Goal: Task Accomplishment & Management: Complete application form

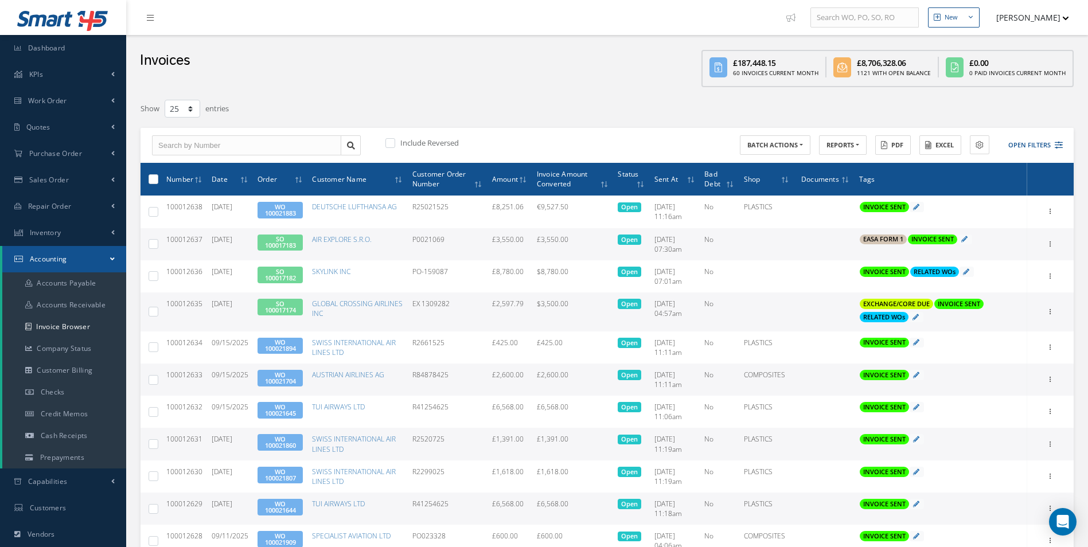
select select "25"
click at [95, 151] on link "Purchase Order" at bounding box center [63, 153] width 126 height 26
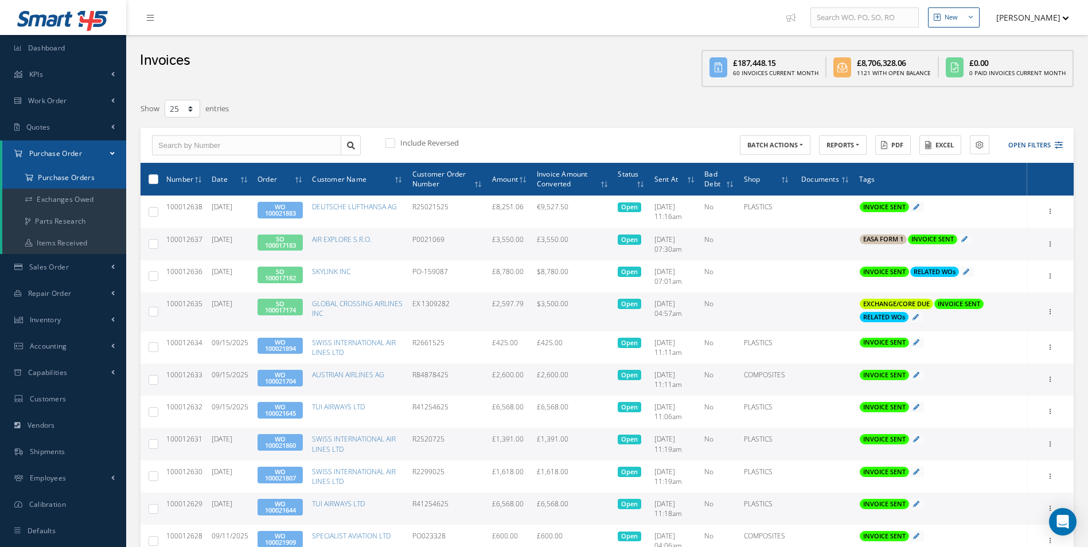
click at [81, 174] on a=1&status_id=2&status_id=3&status_id=5&collapsedFilters"] "Purchase Orders" at bounding box center [64, 178] width 124 height 22
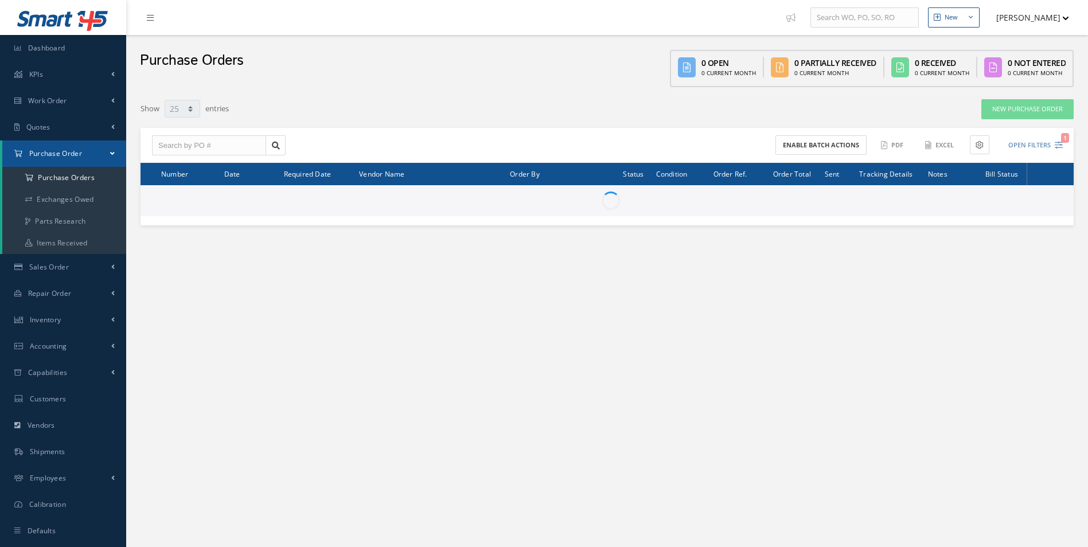
select select "25"
click at [210, 145] on input "text" at bounding box center [209, 145] width 114 height 21
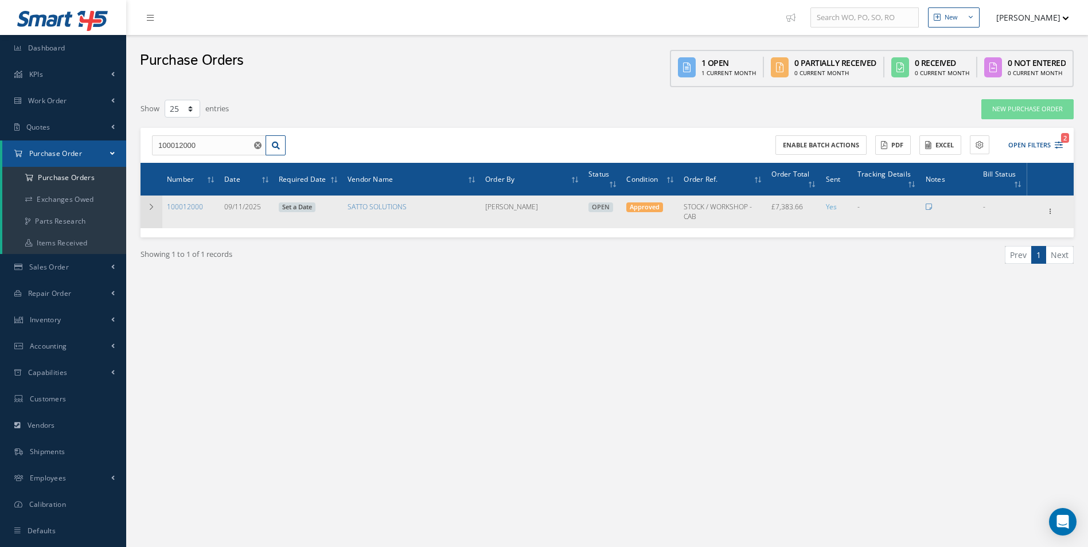
click at [151, 202] on td at bounding box center [151, 212] width 22 height 32
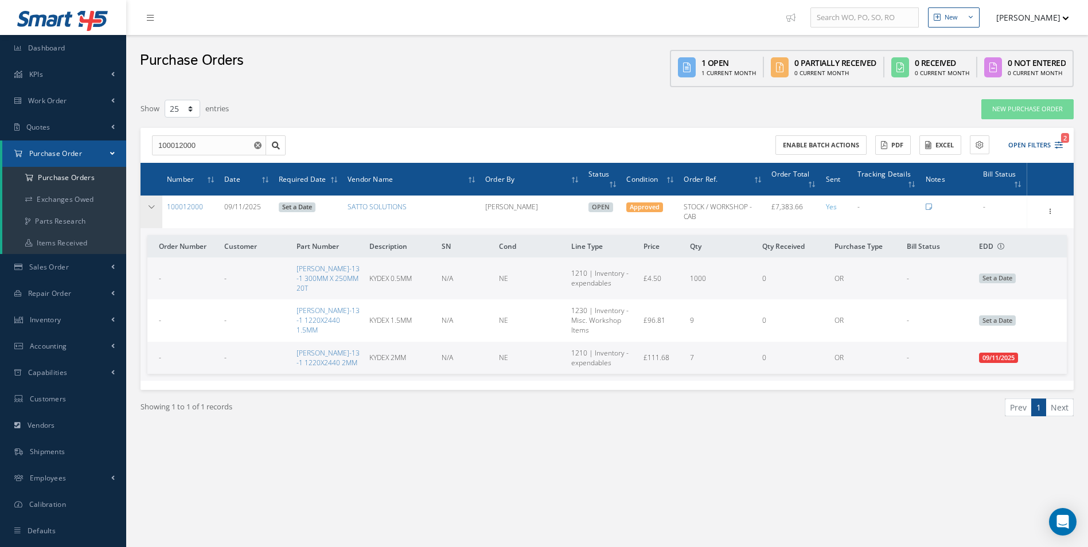
click at [149, 210] on icon at bounding box center [151, 207] width 8 height 7
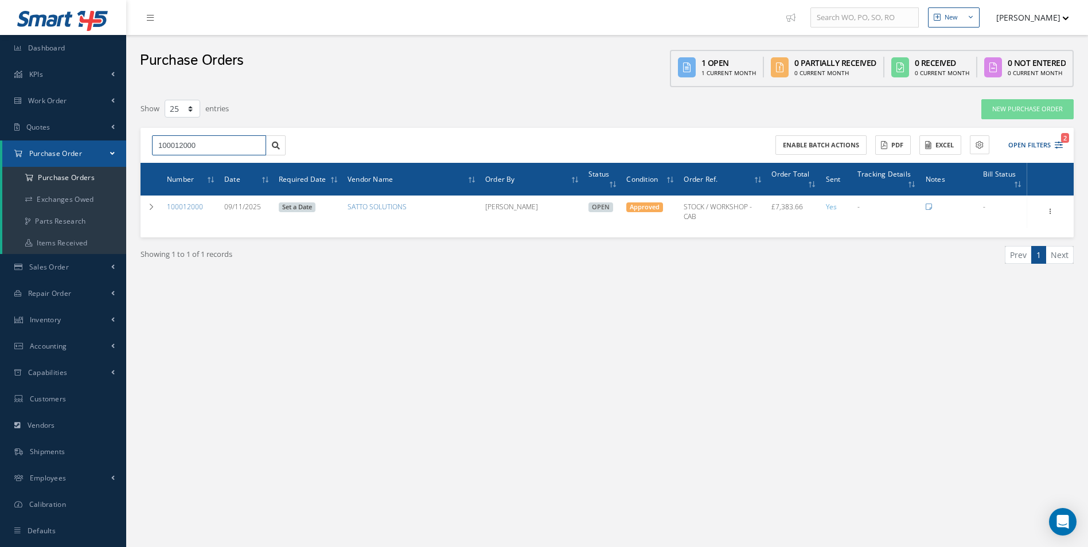
drag, startPoint x: 220, startPoint y: 146, endPoint x: 14, endPoint y: 163, distance: 206.6
click at [15, 163] on div "Smart 145 Dashboard KPIs Work Order Accounting Work Order Work Order Work Order…" at bounding box center [544, 285] width 1088 height 570
type input "100011979"
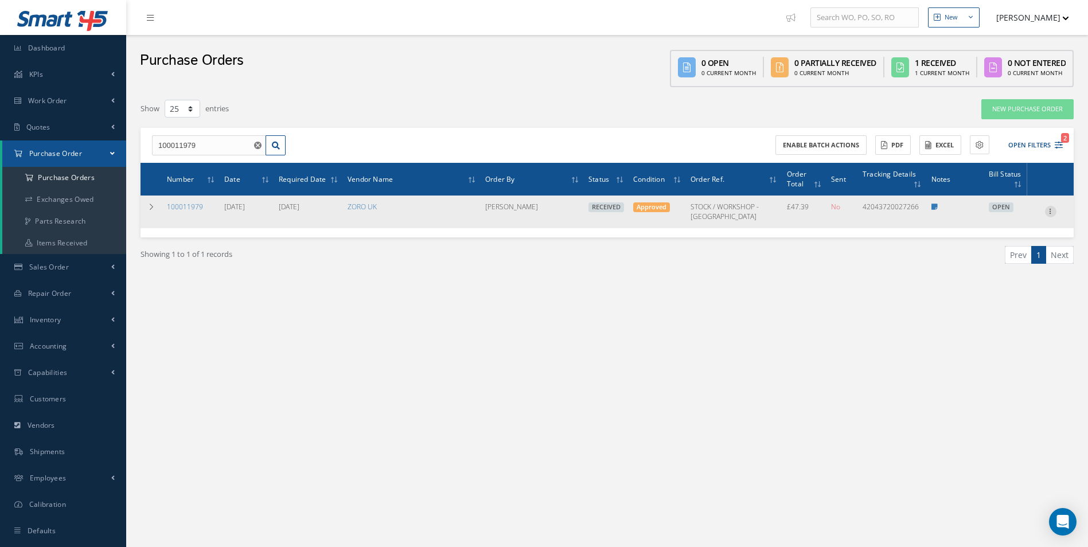
click at [1048, 212] on icon at bounding box center [1050, 210] width 11 height 9
click at [1010, 262] on link "Create Bill" at bounding box center [997, 263] width 91 height 15
type input "7.86"
type input "0.00"
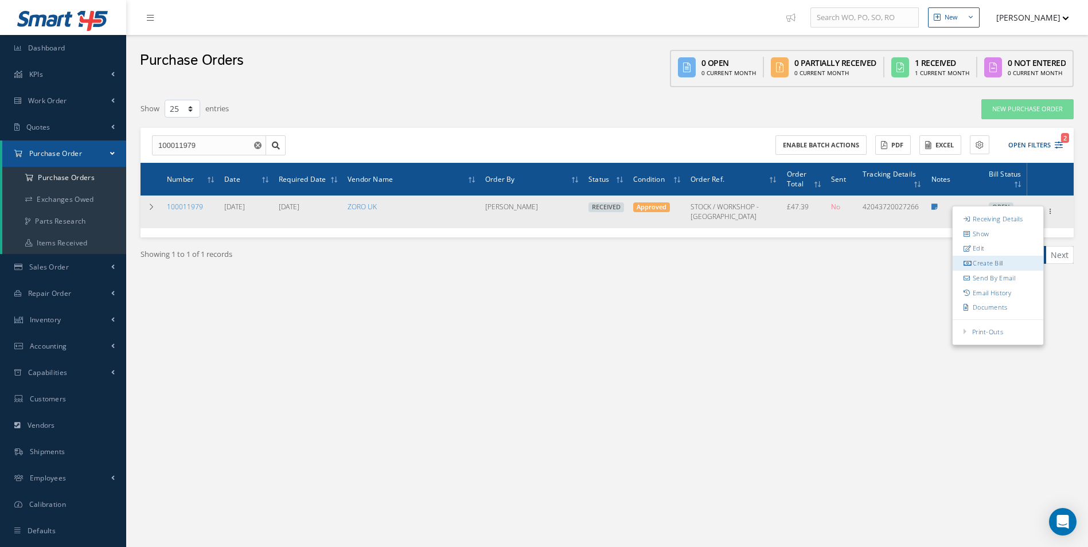
type input "0.00"
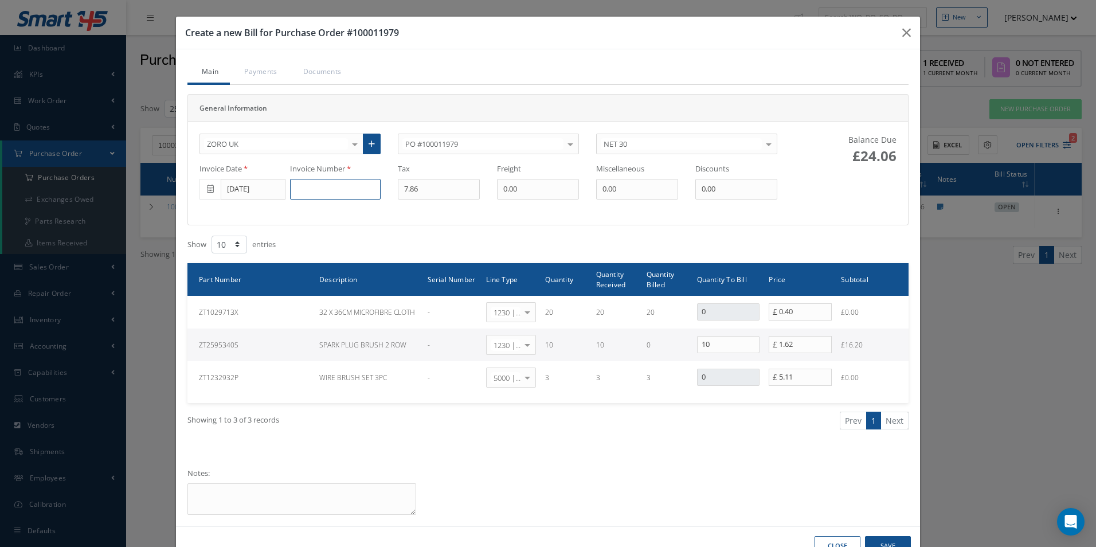
click at [309, 189] on input at bounding box center [335, 189] width 91 height 21
paste input "162118088"
type input "162118088"
click at [262, 193] on input "[DATE]" at bounding box center [253, 189] width 65 height 21
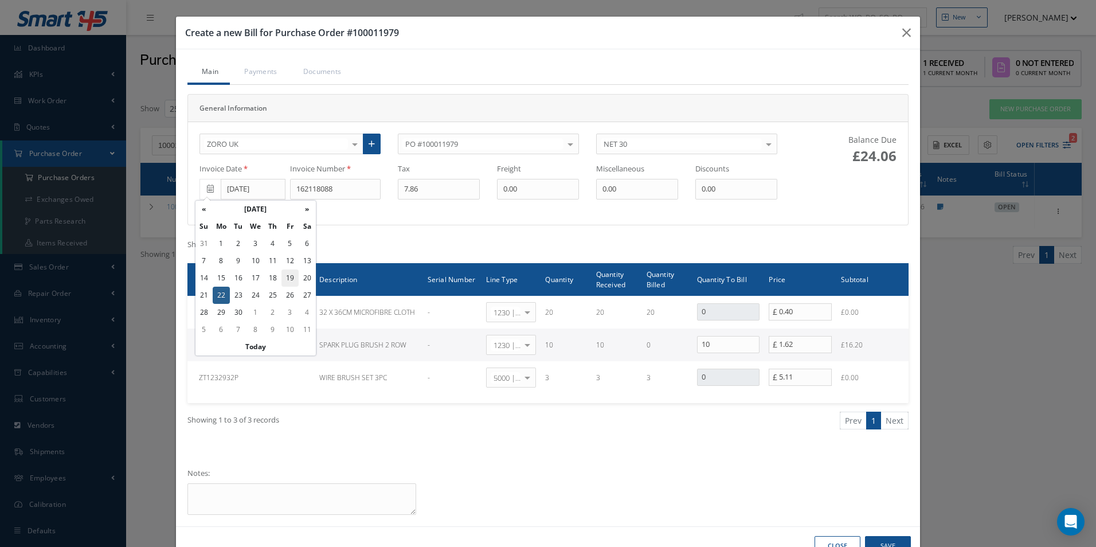
click at [289, 281] on td "19" at bounding box center [290, 277] width 17 height 17
type input "[DATE]"
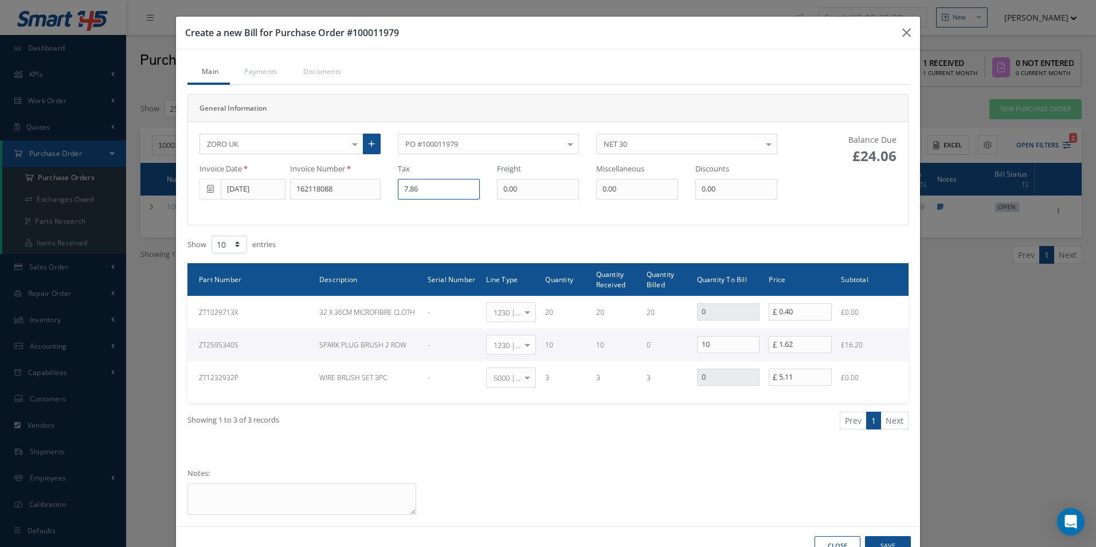
drag, startPoint x: 439, startPoint y: 192, endPoint x: 347, endPoint y: 200, distance: 92.7
click at [347, 202] on div "ZORO UK 365 AEROSPACE 4 CYTE UK LTD 53 NORTH AVIATION LTD A & R AVIATION SERVIC…" at bounding box center [488, 174] width 595 height 80
type input "3.23"
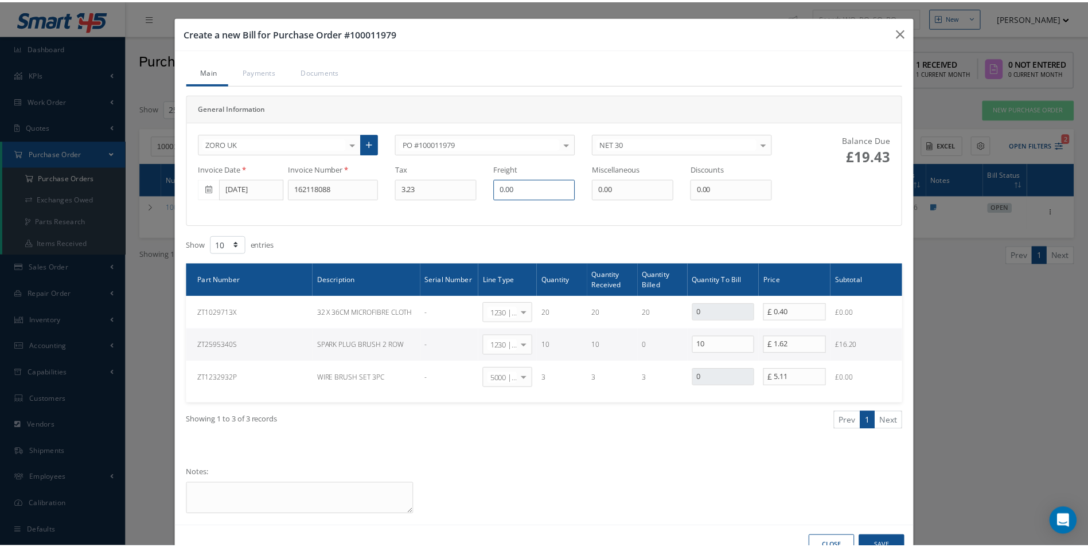
scroll to position [35, 0]
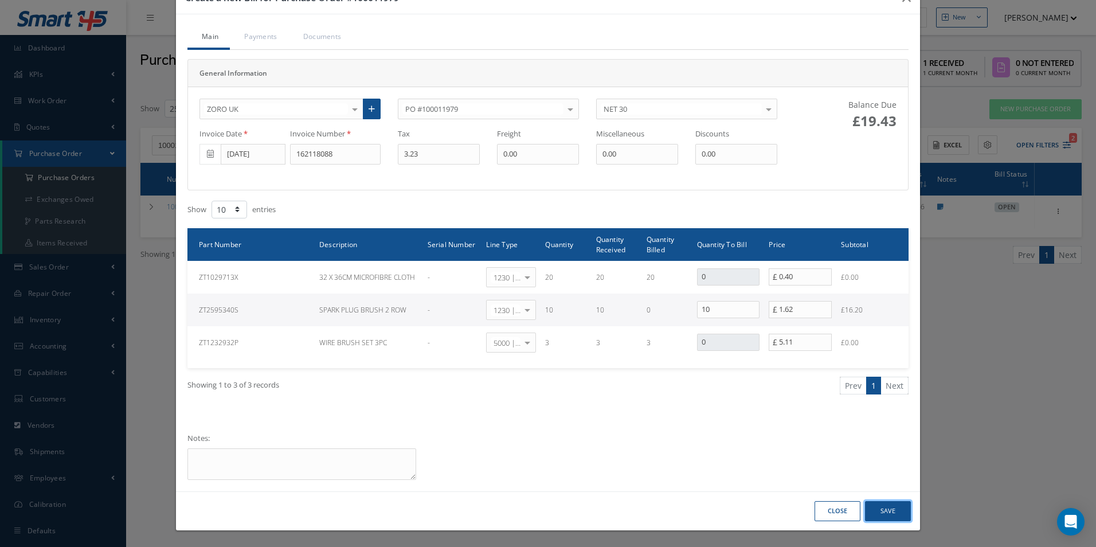
click at [879, 514] on button "Save" at bounding box center [888, 511] width 46 height 20
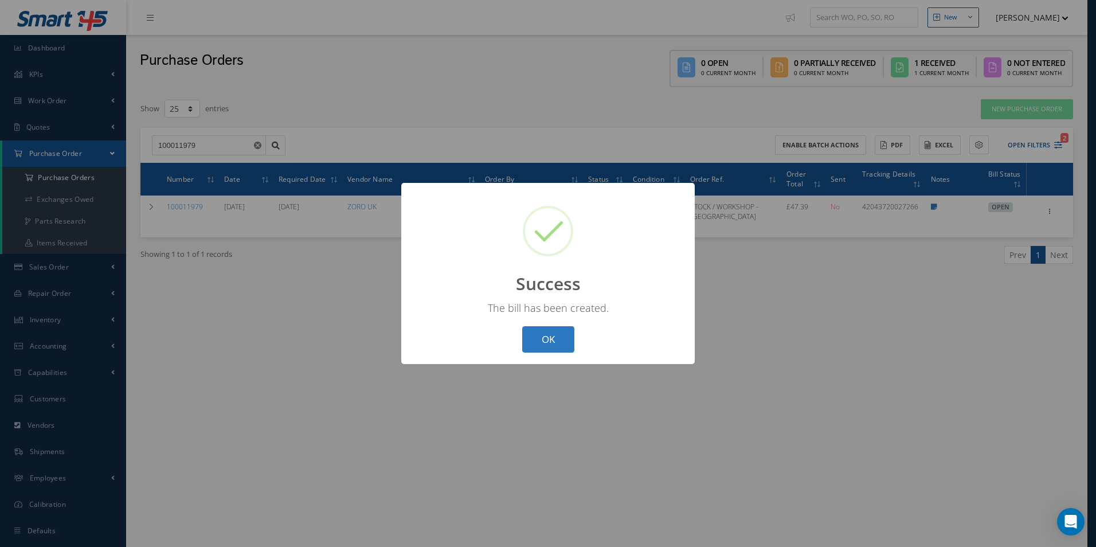
click at [560, 342] on button "OK" at bounding box center [548, 339] width 52 height 27
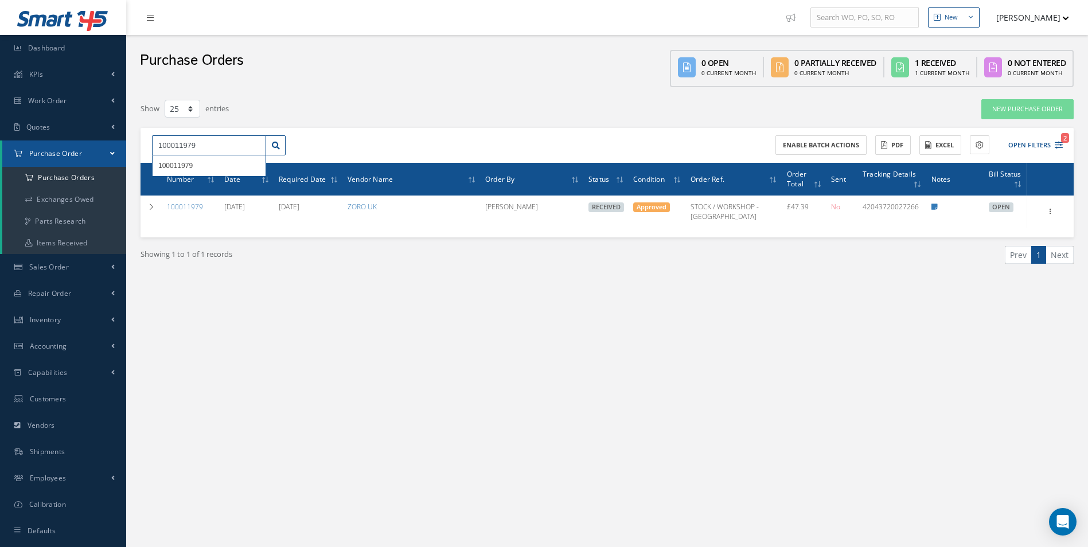
drag, startPoint x: 189, startPoint y: 153, endPoint x: 0, endPoint y: 148, distance: 188.7
click at [0, 149] on html "Smart 145 Dashboard KPIs Work Order Accounting Work Order Work Order Work Order…" at bounding box center [544, 273] width 1088 height 547
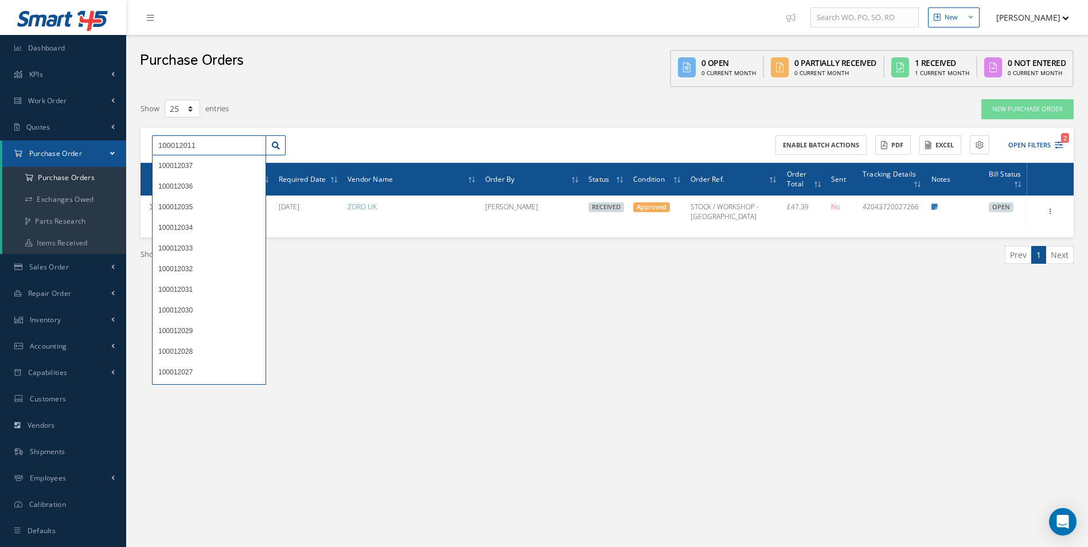
type input "100012011"
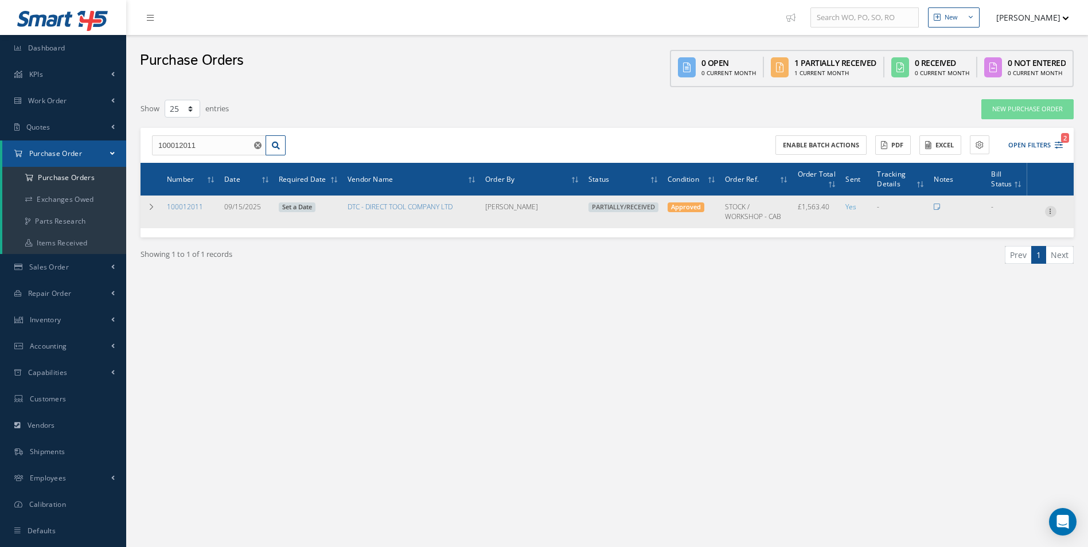
click at [1052, 214] on icon at bounding box center [1050, 210] width 11 height 9
click at [1006, 264] on link "Create Bill" at bounding box center [997, 263] width 91 height 15
type input "260.57"
type input "0.00"
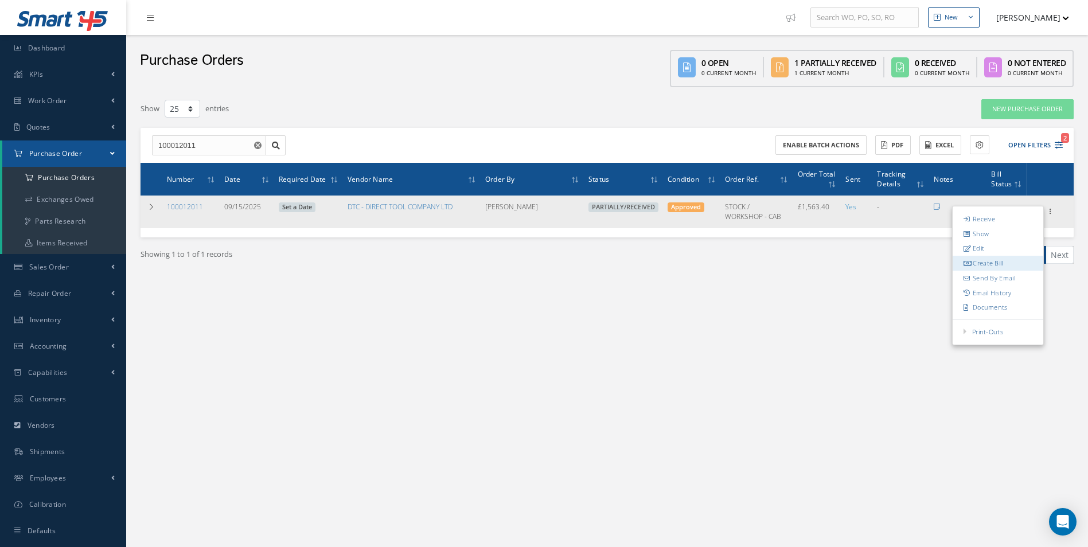
type input "0.00"
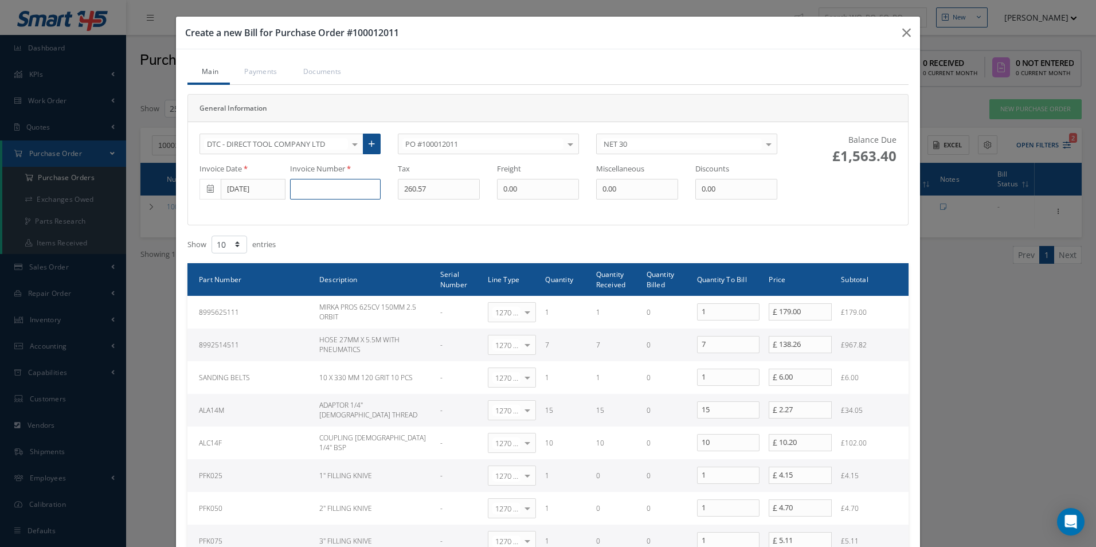
click at [315, 187] on input at bounding box center [335, 189] width 91 height 21
paste input "0000573525"
type input "0000573525"
click at [244, 189] on input "[DATE]" at bounding box center [253, 189] width 65 height 21
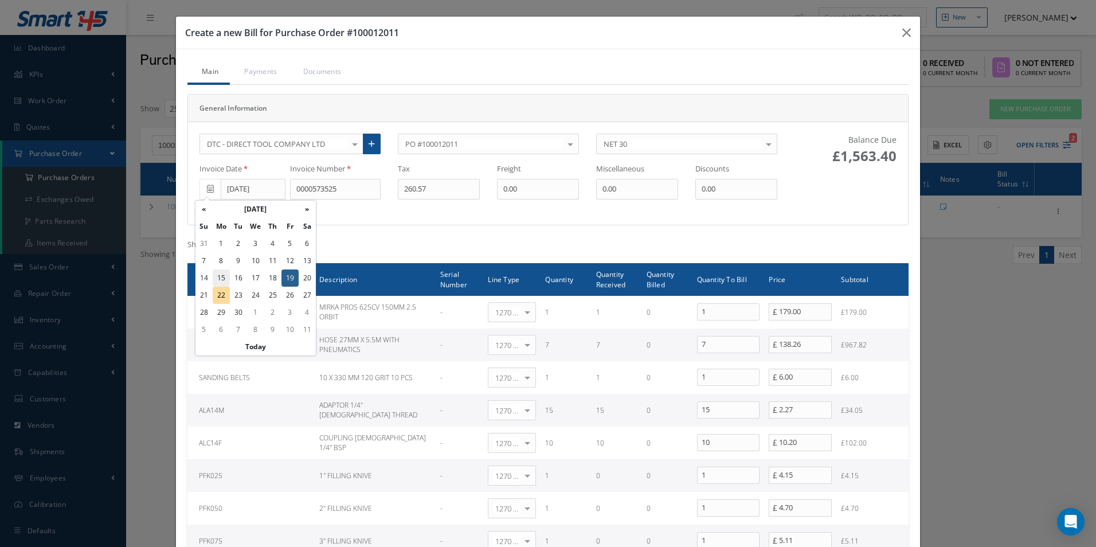
click at [225, 278] on td "15" at bounding box center [221, 277] width 17 height 17
type input "09/15/2025"
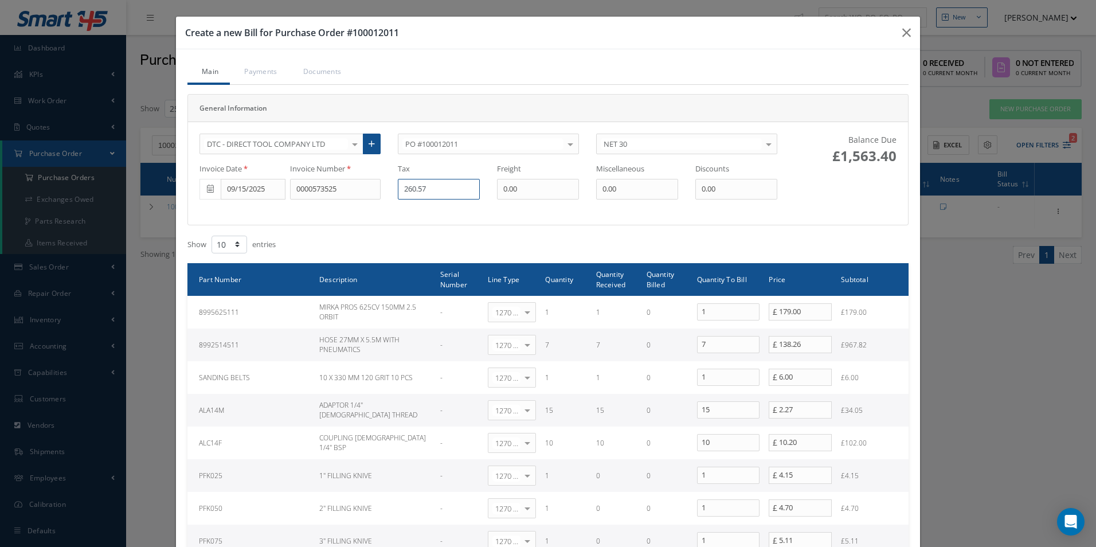
drag, startPoint x: 447, startPoint y: 195, endPoint x: 292, endPoint y: 192, distance: 154.3
click at [292, 192] on div "Invoice Date [DATE] Invoice Number 0000573525 Tax 260.57 Freight 0.00 Miscellan…" at bounding box center [488, 181] width 595 height 36
type input "27.21"
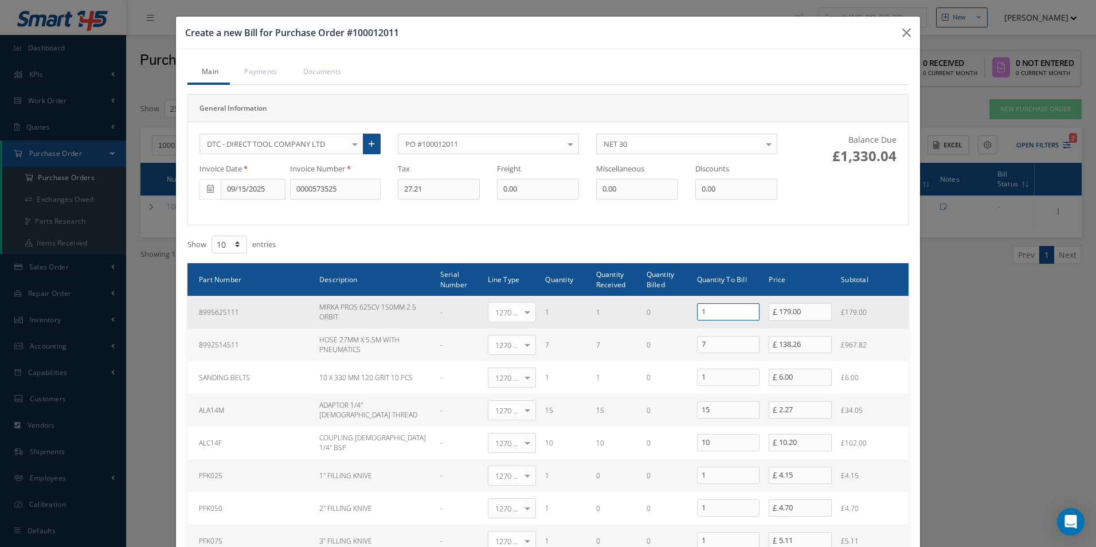
drag, startPoint x: 711, startPoint y: 312, endPoint x: 669, endPoint y: 310, distance: 41.9
click at [670, 311] on tr "8995625111 MIRKA PROS 625CV 150MM 2.5 ORBIT - 1270 | Non-Inventory Item Select …" at bounding box center [547, 312] width 721 height 33
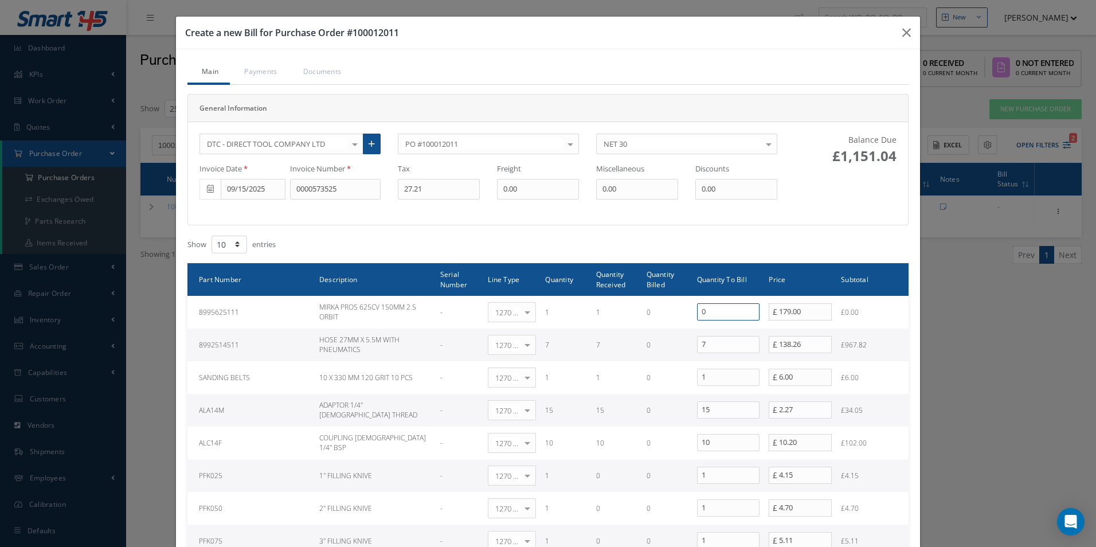
type input "0"
drag, startPoint x: 670, startPoint y: 347, endPoint x: 658, endPoint y: 348, distance: 11.5
click at [658, 347] on tr "8992514511 HOSE 27MM X 5.5M WITH PNEUMATICS - 1270 | Non-Inventory Item Select …" at bounding box center [547, 345] width 721 height 33
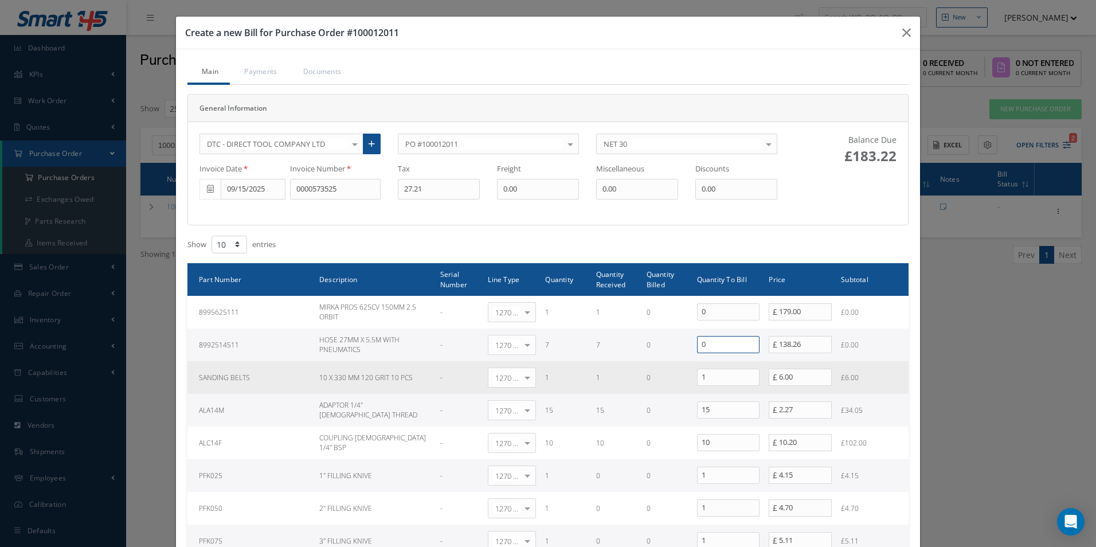
type input "0"
drag, startPoint x: 704, startPoint y: 374, endPoint x: 665, endPoint y: 374, distance: 39.6
click at [665, 374] on tr "SANDING BELTS 10 X 330 MM 120 GRIT 10 PCS - 1270 | Non-Inventory Item Select Ge…" at bounding box center [547, 377] width 721 height 33
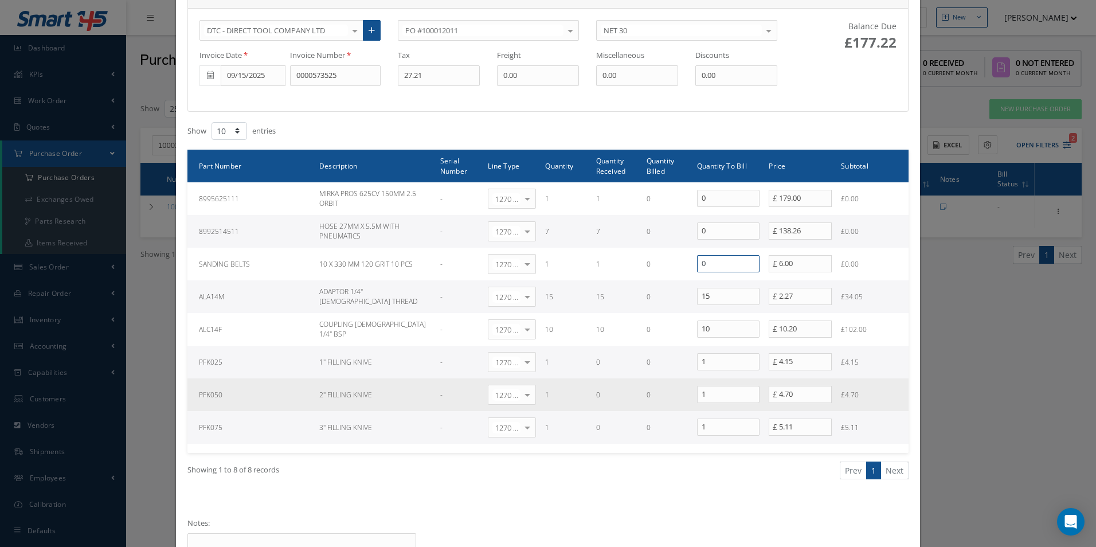
scroll to position [115, 0]
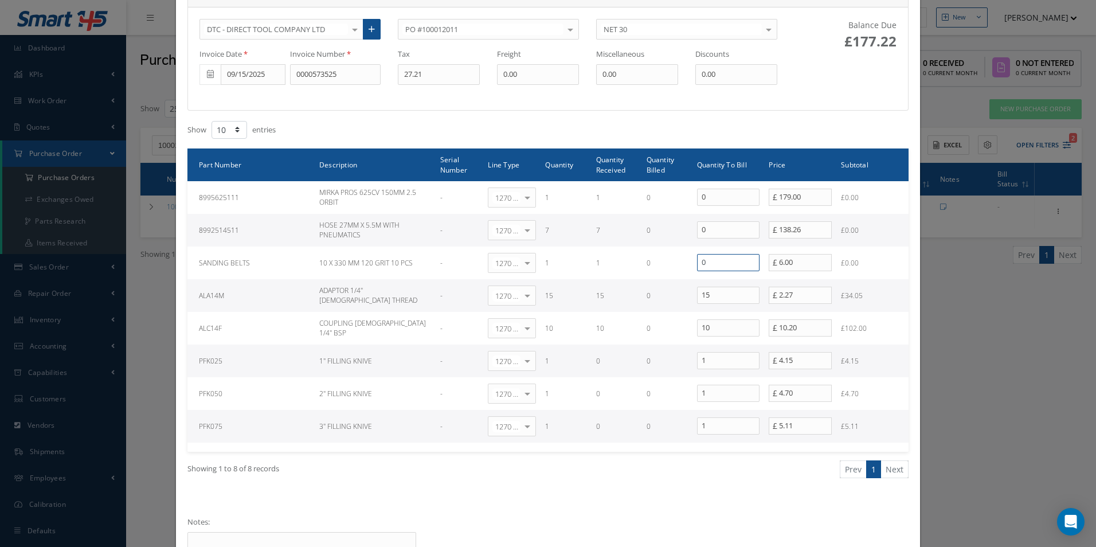
type input "0"
drag, startPoint x: 714, startPoint y: 361, endPoint x: 662, endPoint y: 361, distance: 52.8
click at [663, 361] on tr "PFK025 1" FILLING KNIVE - 1270 | Non-Inventory Item Select General Ledger 4032 …" at bounding box center [547, 361] width 721 height 33
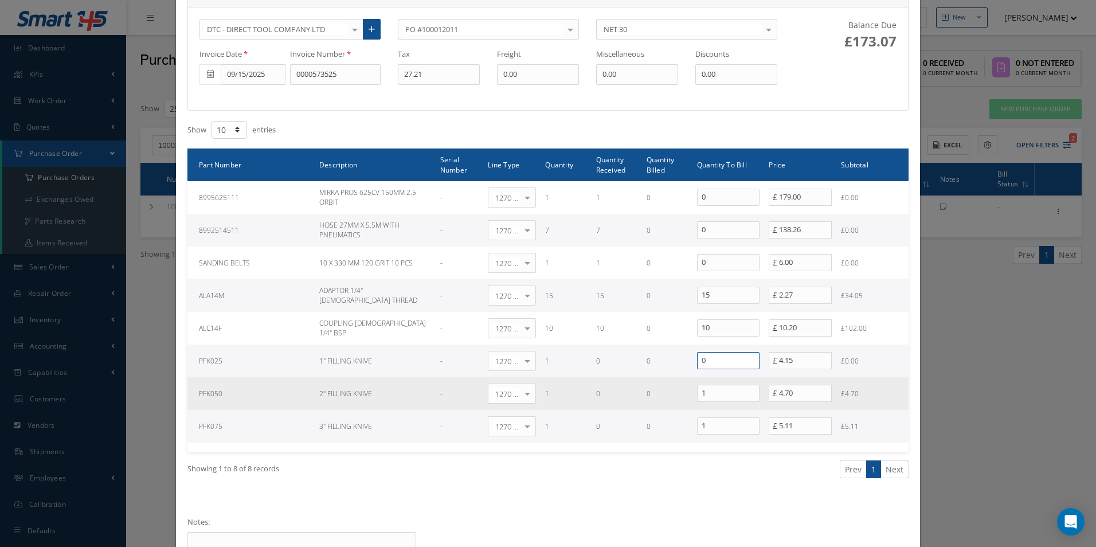
type input "0"
drag, startPoint x: 718, startPoint y: 392, endPoint x: 663, endPoint y: 390, distance: 55.1
click at [663, 390] on tr "PFK050 2" FILLING KNIVE - 1270 | Non-Inventory Item Select General Ledger 4032 …" at bounding box center [547, 393] width 721 height 33
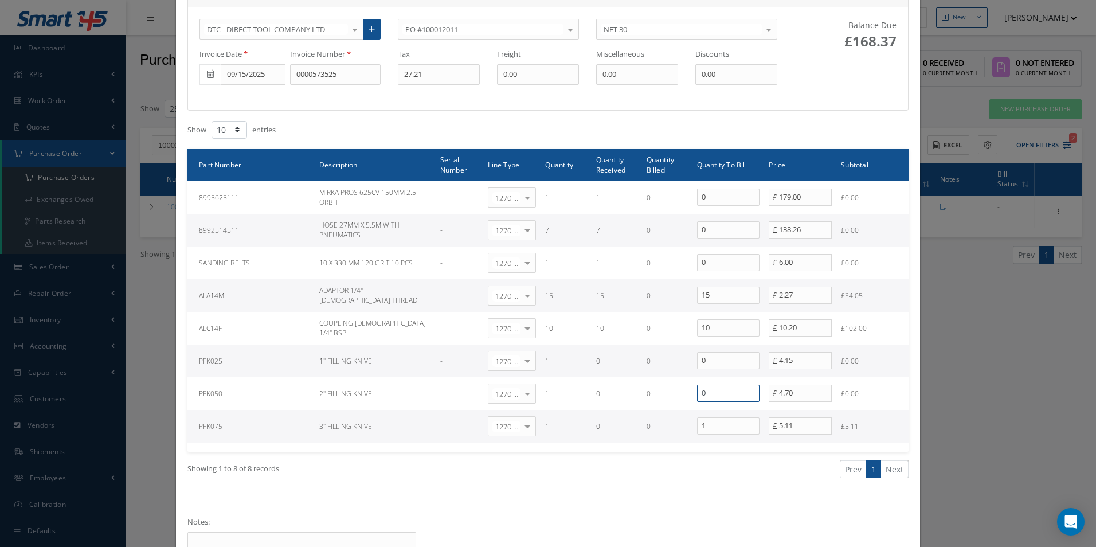
type input "0"
drag, startPoint x: 705, startPoint y: 425, endPoint x: 657, endPoint y: 424, distance: 48.2
click at [655, 425] on tr "PFK075 3" FILLING KNIVE - 1270 | Non-Inventory Item Select General Ledger 4032 …" at bounding box center [547, 426] width 721 height 33
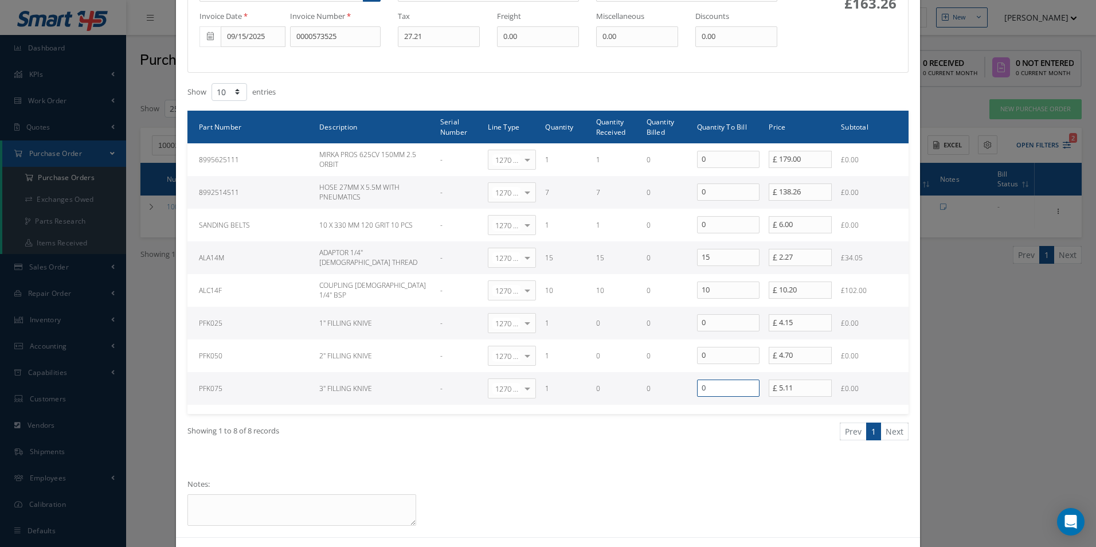
scroll to position [198, 0]
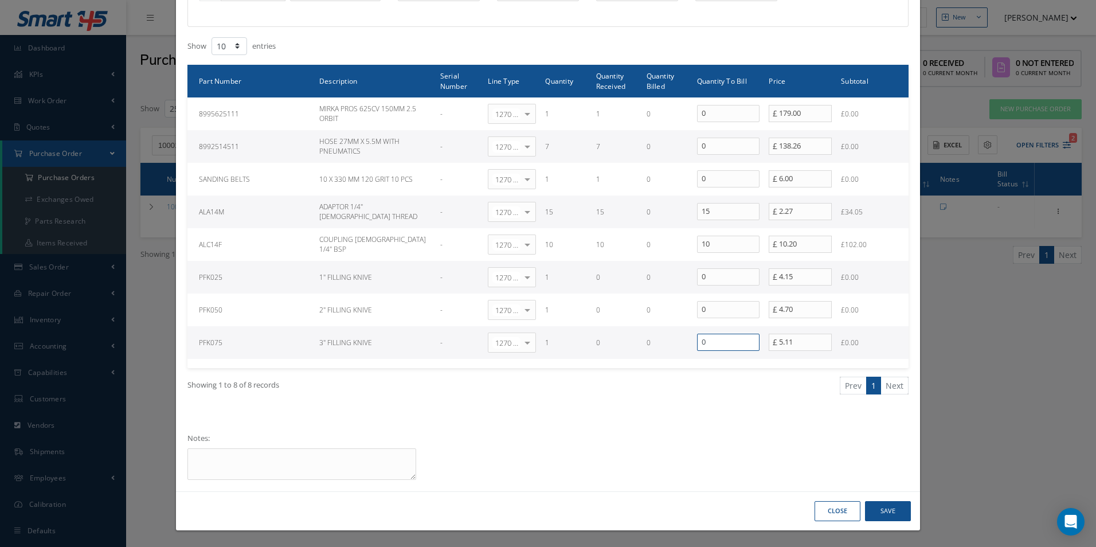
type input "0"
click at [892, 514] on button "Save" at bounding box center [888, 511] width 46 height 20
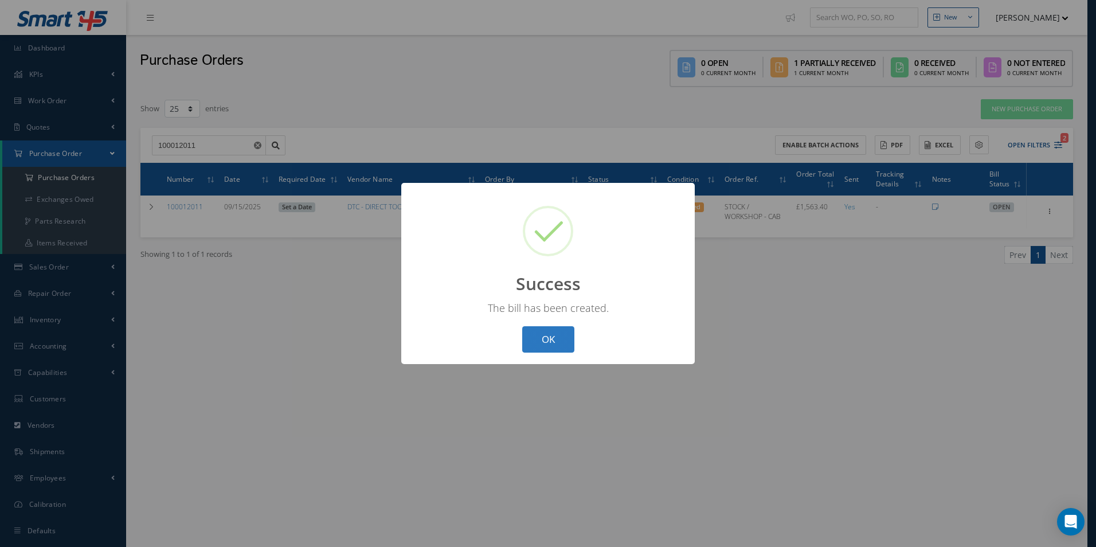
click at [572, 346] on button "OK" at bounding box center [548, 339] width 52 height 27
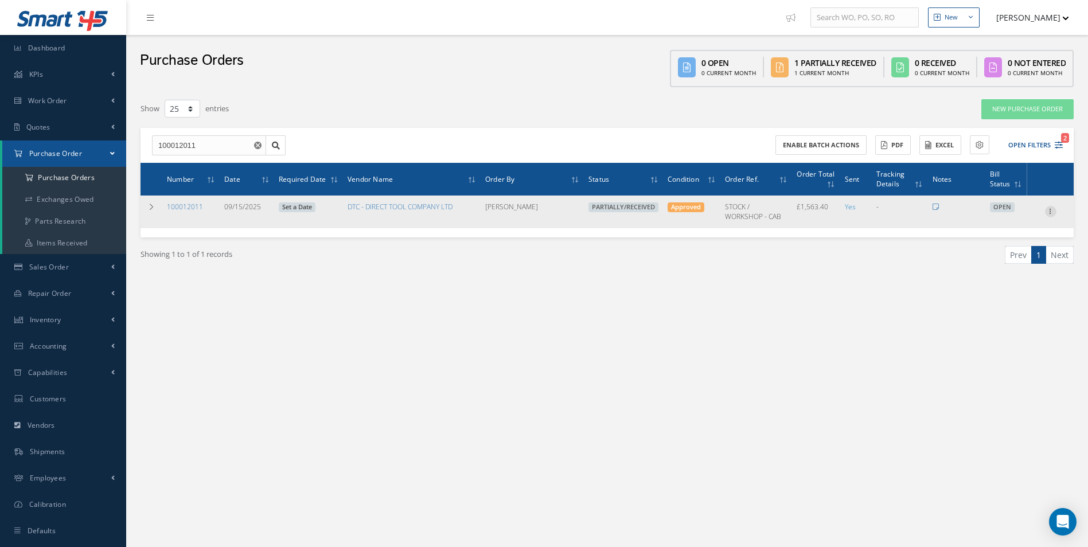
click at [1049, 210] on icon at bounding box center [1050, 210] width 11 height 9
click at [1007, 260] on link "Create Bill" at bounding box center [997, 263] width 91 height 15
type input "260.57"
type input "0.00"
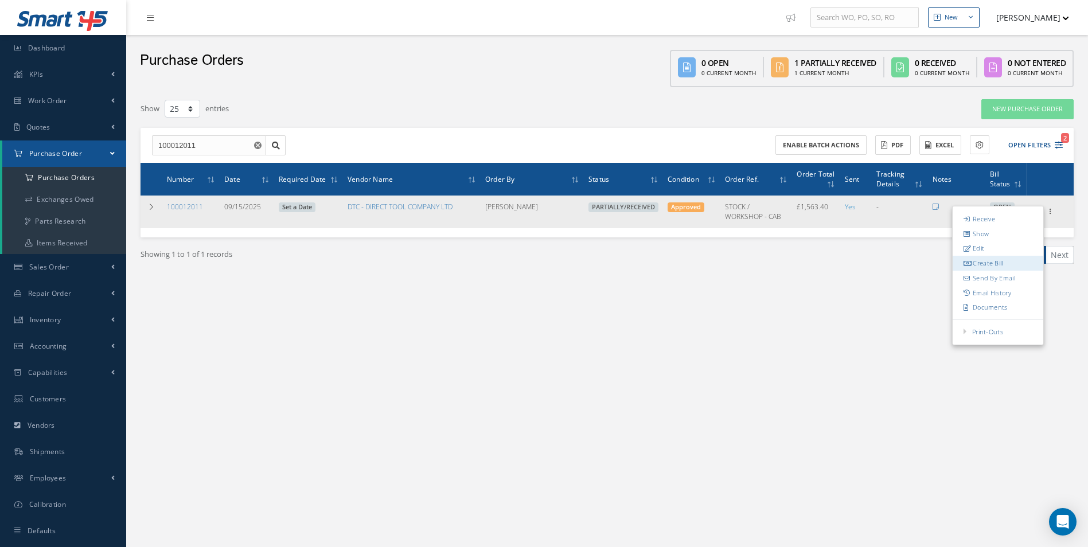
type input "0.00"
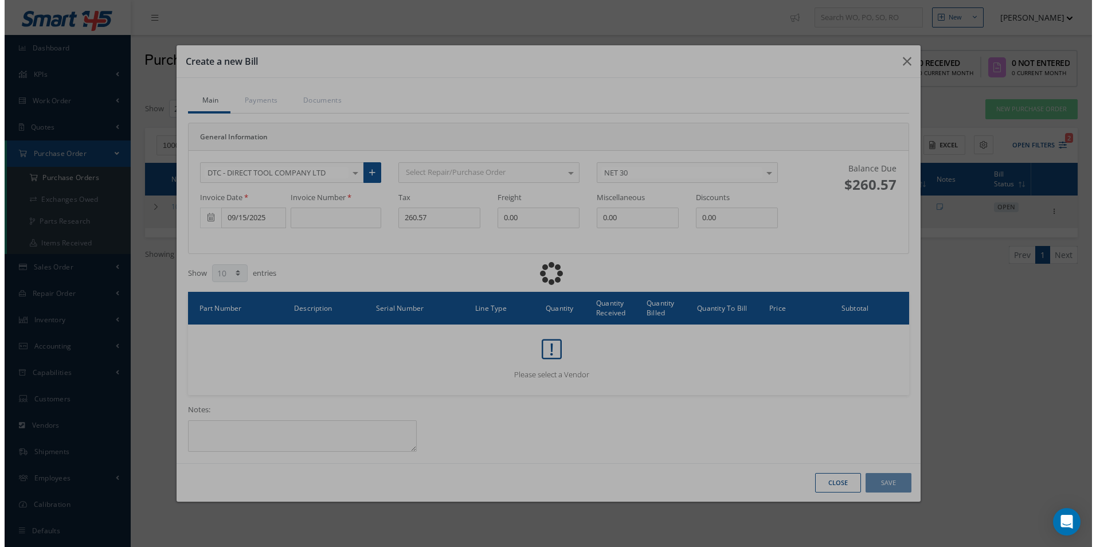
scroll to position [0, 0]
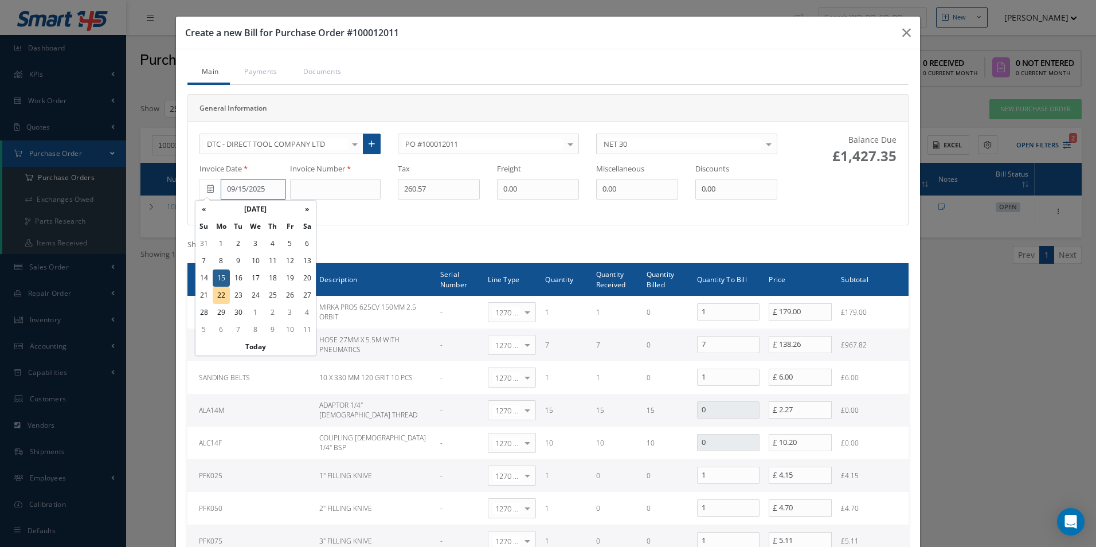
click at [248, 189] on input "09/15/2025" at bounding box center [253, 189] width 65 height 21
click at [273, 279] on td "18" at bounding box center [272, 277] width 17 height 17
type input "[DATE]"
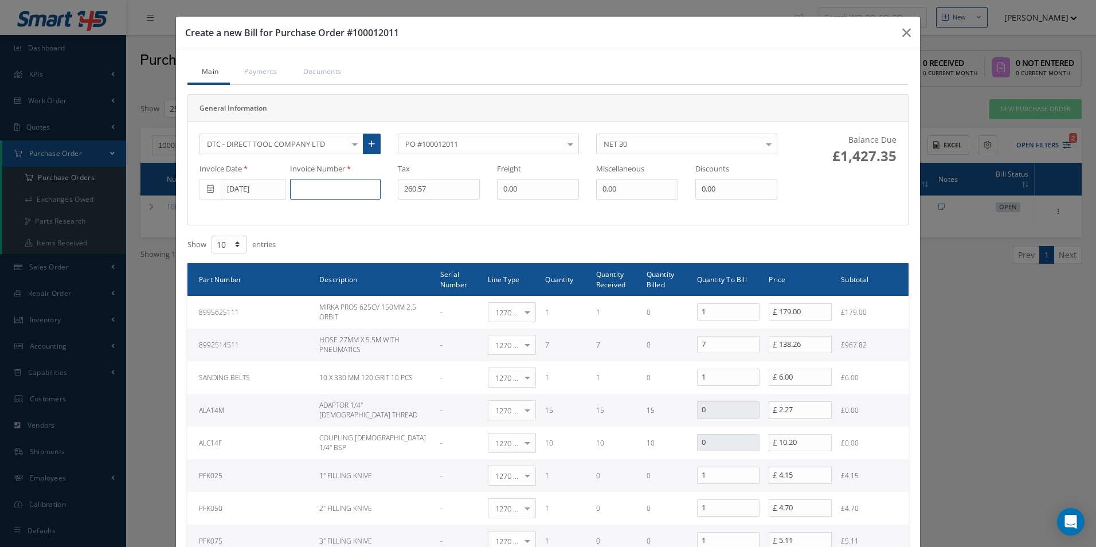
click at [322, 197] on input at bounding box center [335, 189] width 91 height 21
paste input "0000573954"
type input "0000573954"
type input "229.36"
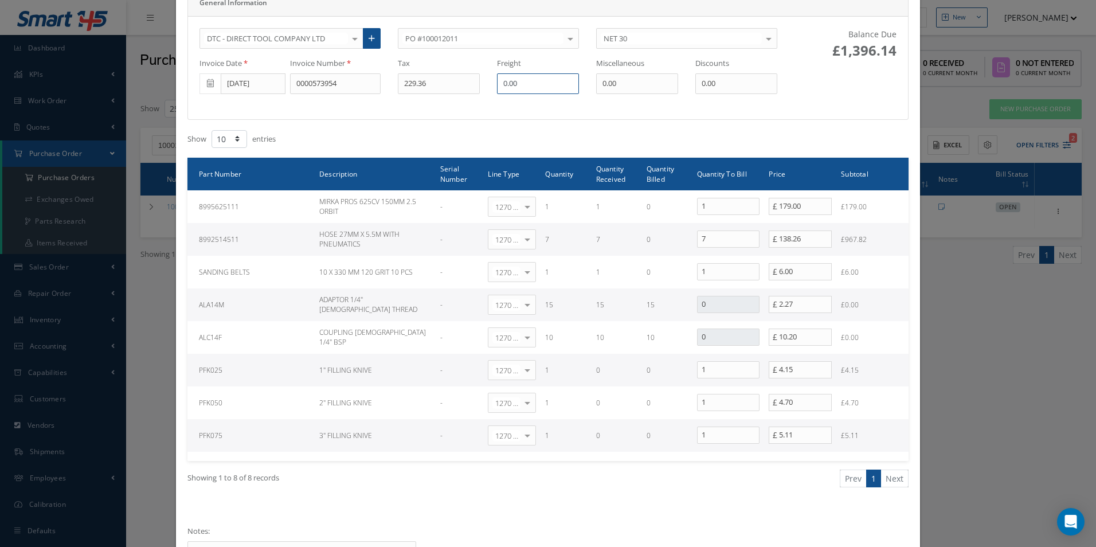
scroll to position [115, 0]
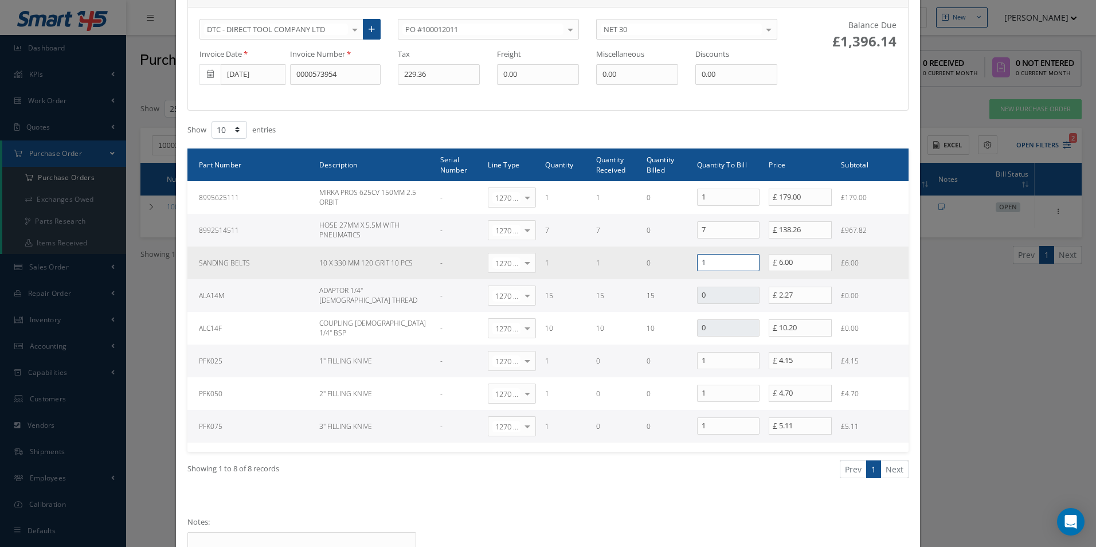
drag, startPoint x: 716, startPoint y: 263, endPoint x: 644, endPoint y: 264, distance: 71.1
click at [644, 264] on tr "SANDING BELTS 10 X 330 MM 120 GRIT 10 PCS - 1270 | Non-Inventory Item Select Ge…" at bounding box center [547, 263] width 721 height 33
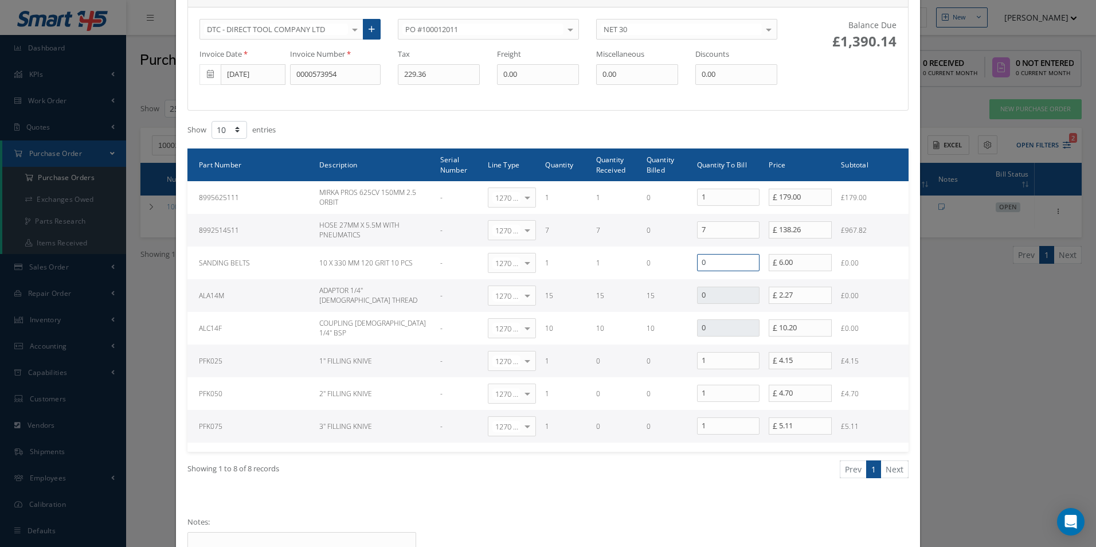
type input "0"
drag, startPoint x: 705, startPoint y: 357, endPoint x: 659, endPoint y: 358, distance: 46.5
click at [659, 358] on tr "PFK025 1" FILLING KNIVE - 1270 | Non-Inventory Item Select General Ledger 4032 …" at bounding box center [547, 361] width 721 height 33
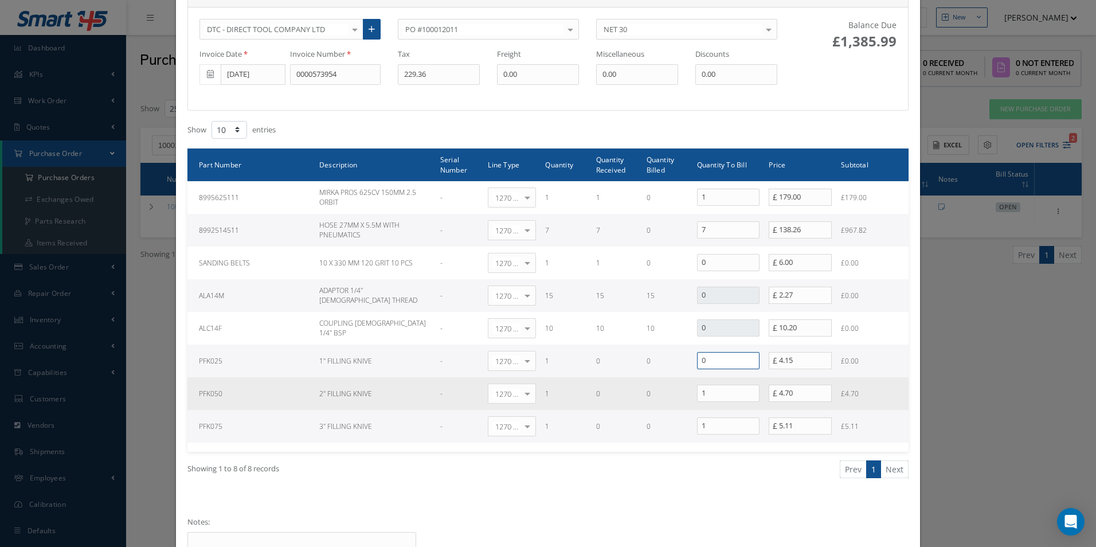
type input "0"
drag, startPoint x: 710, startPoint y: 396, endPoint x: 662, endPoint y: 397, distance: 48.2
click at [662, 397] on tr "PFK050 2" FILLING KNIVE - 1270 | Non-Inventory Item Select General Ledger 4032 …" at bounding box center [547, 393] width 721 height 33
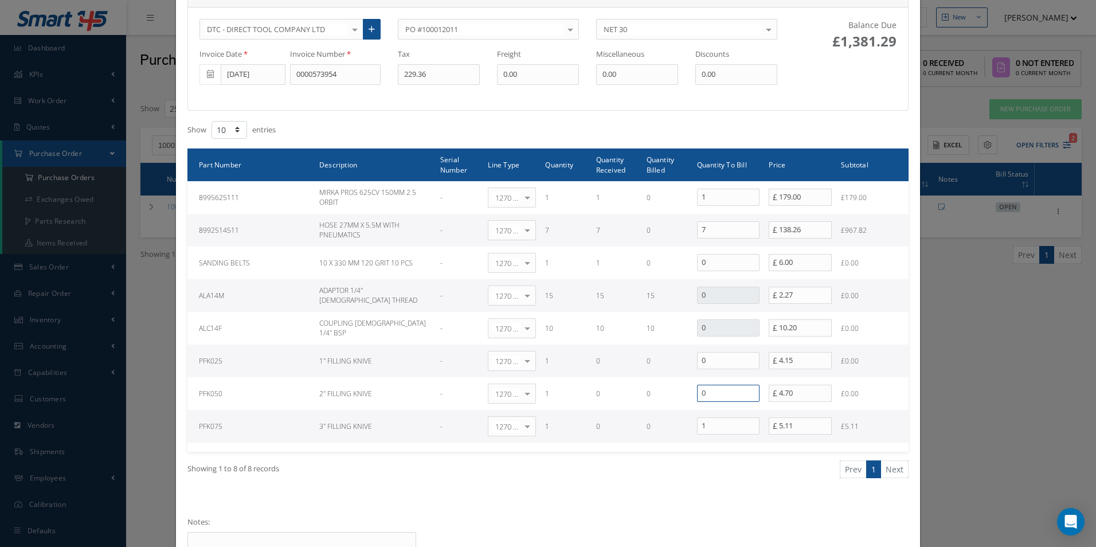
type input "0"
click at [659, 427] on tr "PFK075 3" FILLING KNIVE - 1270 | Non-Inventory Item Select General Ledger 4032 …" at bounding box center [547, 426] width 721 height 33
type input "0"
click at [718, 474] on ul "Prev 1 Next" at bounding box center [733, 469] width 352 height 18
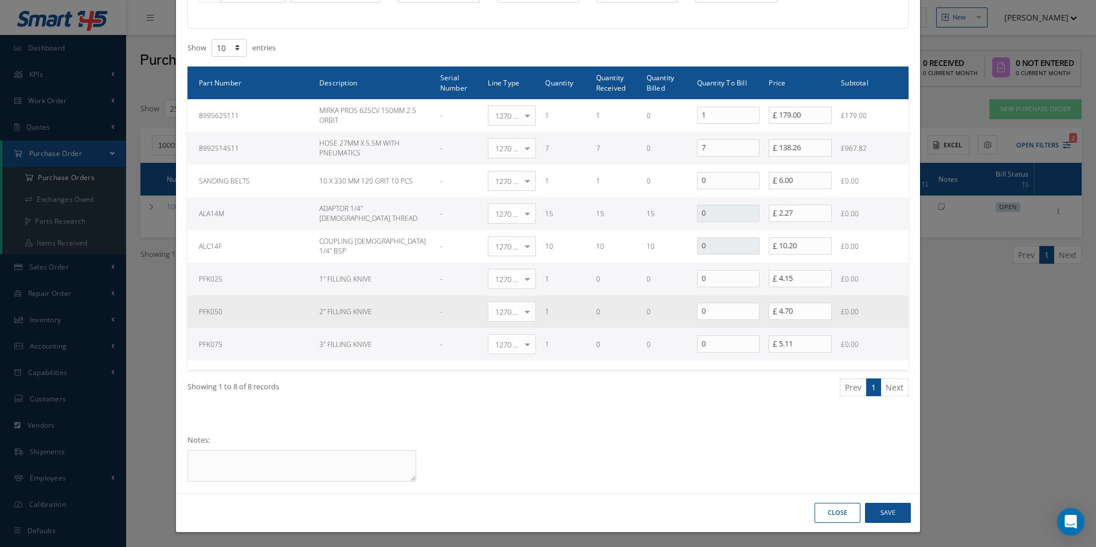
scroll to position [198, 0]
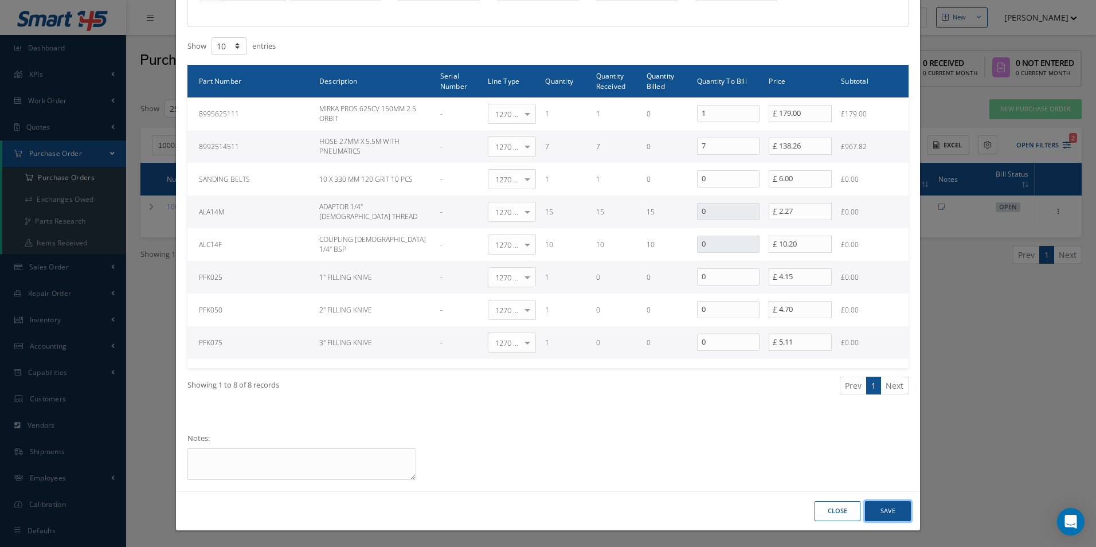
click at [889, 513] on button "Save" at bounding box center [888, 511] width 46 height 20
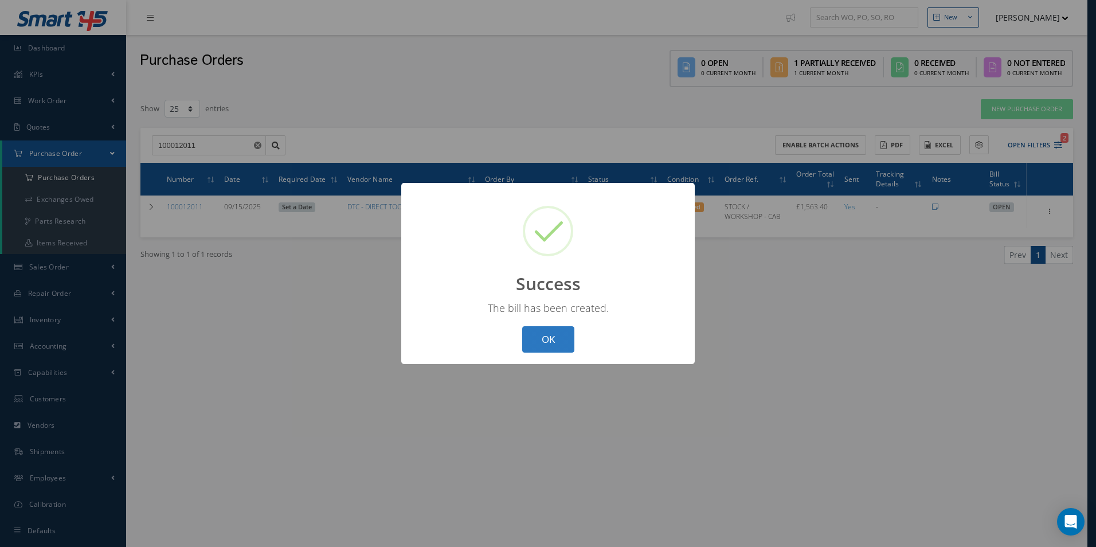
click at [555, 341] on button "OK" at bounding box center [548, 339] width 52 height 27
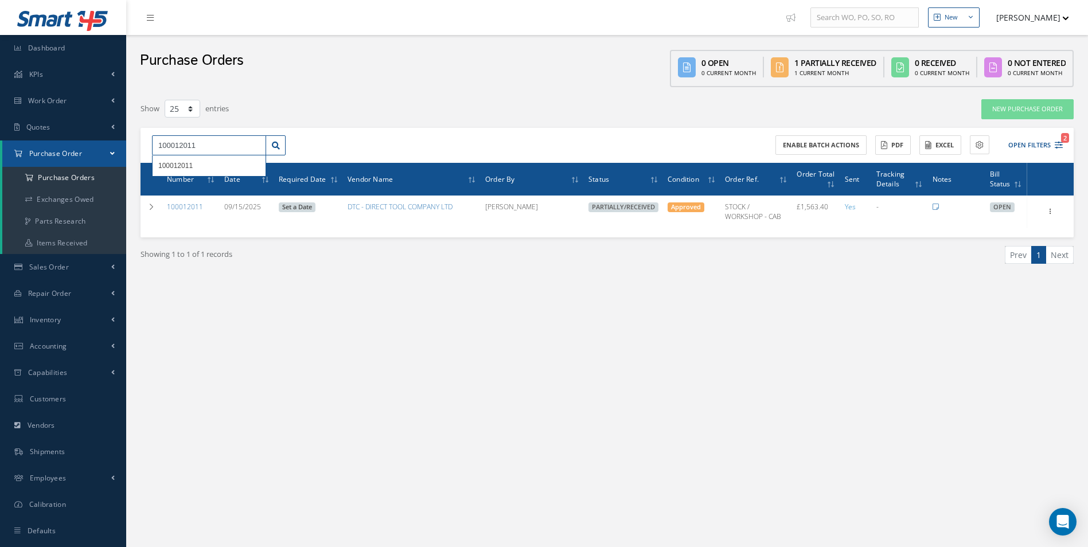
drag, startPoint x: 232, startPoint y: 151, endPoint x: 26, endPoint y: 154, distance: 205.9
click at [26, 154] on div "Smart 145 Dashboard KPIs Work Order Accounting Work Order Work Order Work Order…" at bounding box center [544, 285] width 1088 height 570
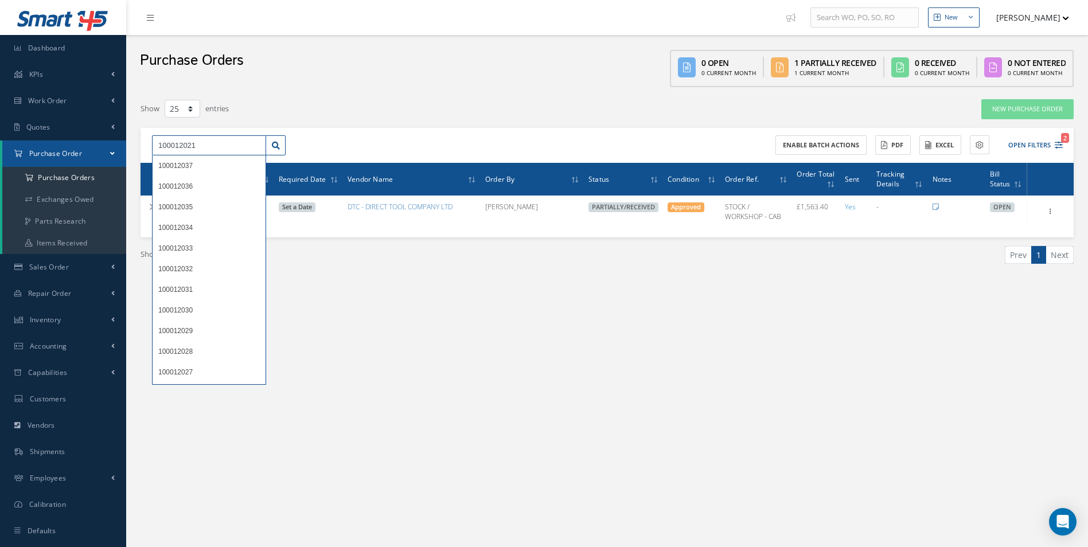
type input "100012021"
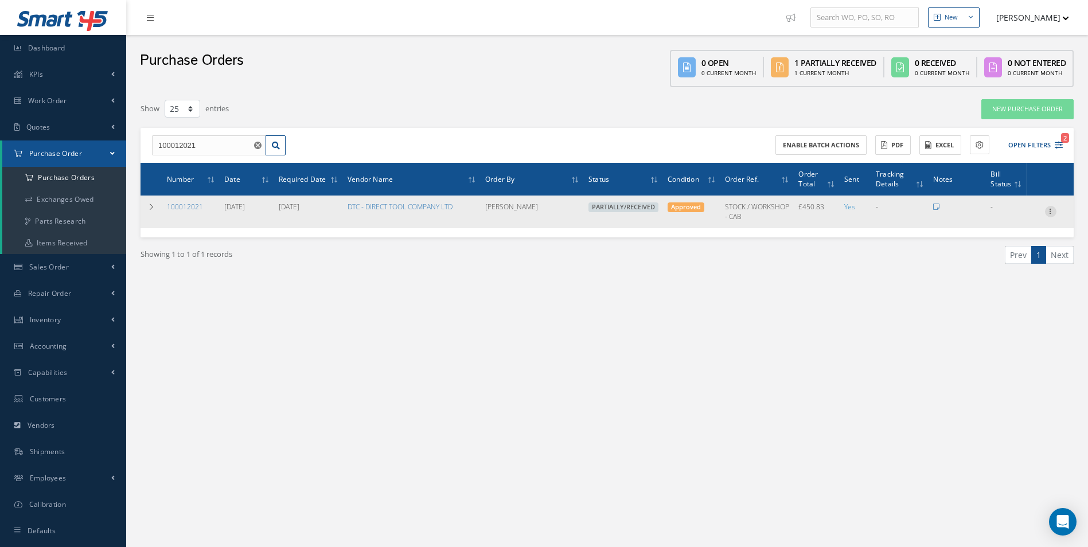
click at [1052, 213] on icon at bounding box center [1050, 210] width 11 height 9
click at [1002, 261] on link "Create Bill" at bounding box center [997, 263] width 91 height 15
type input "75.14"
type input "0.00"
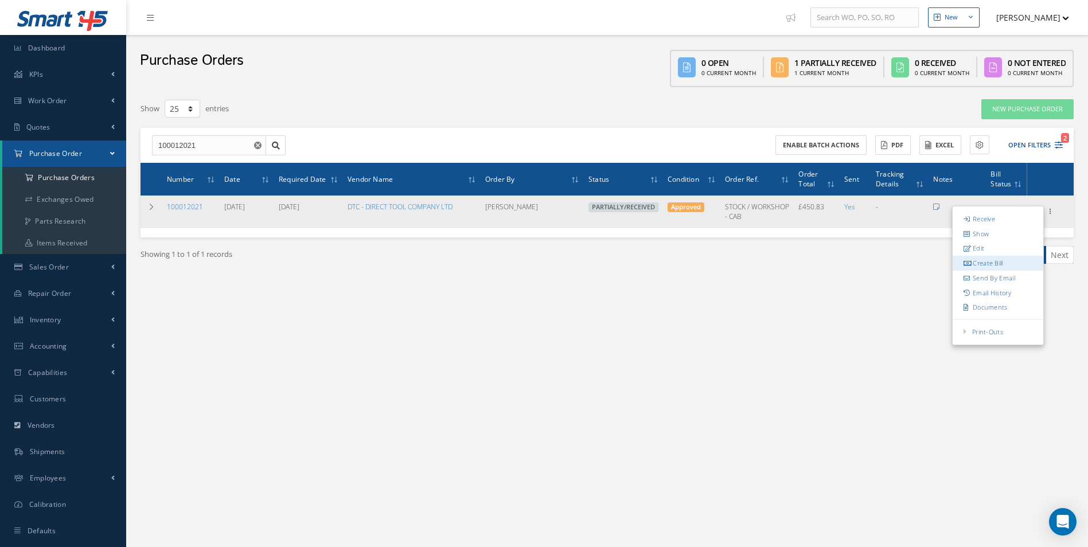
type input "0.00"
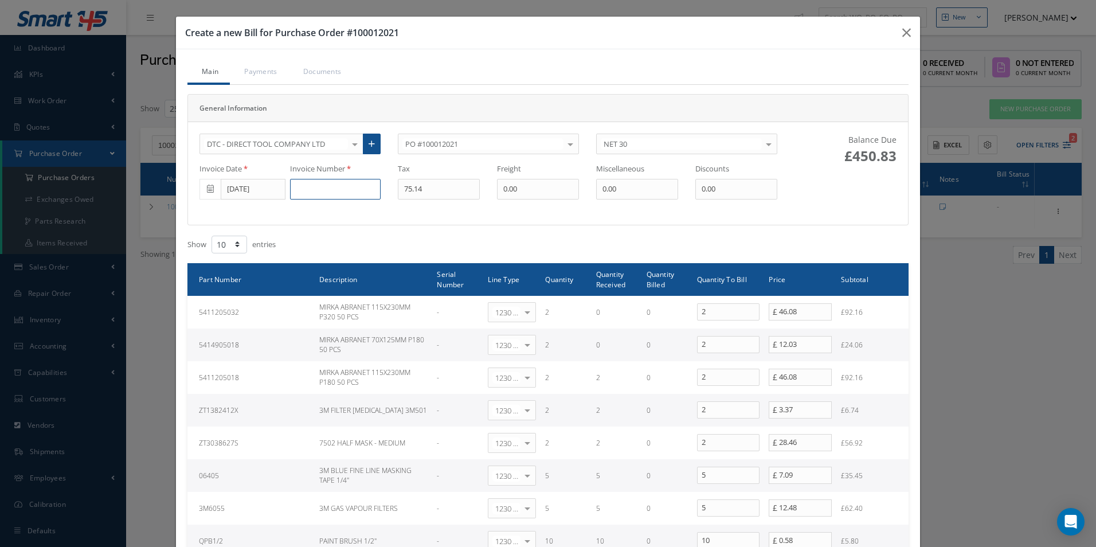
click at [338, 189] on input at bounding box center [335, 189] width 91 height 21
paste input "0000574078"
type input "0000574078"
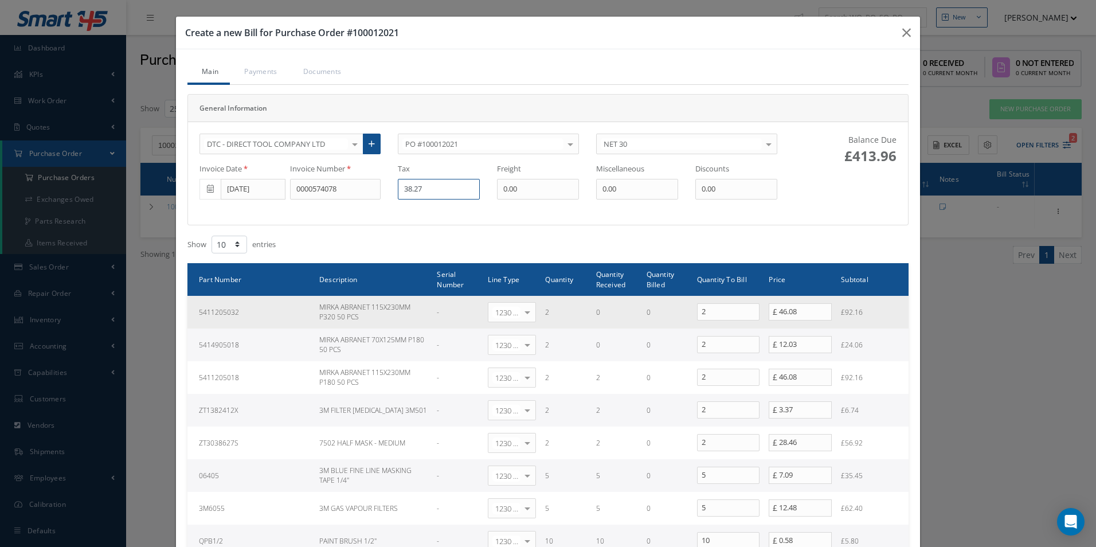
type input "38.27"
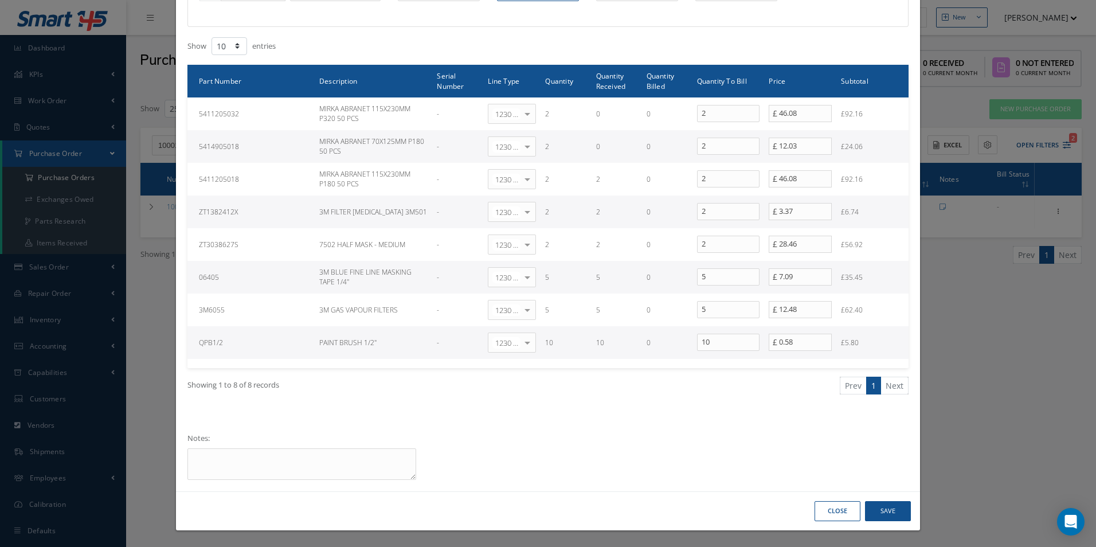
scroll to position [141, 0]
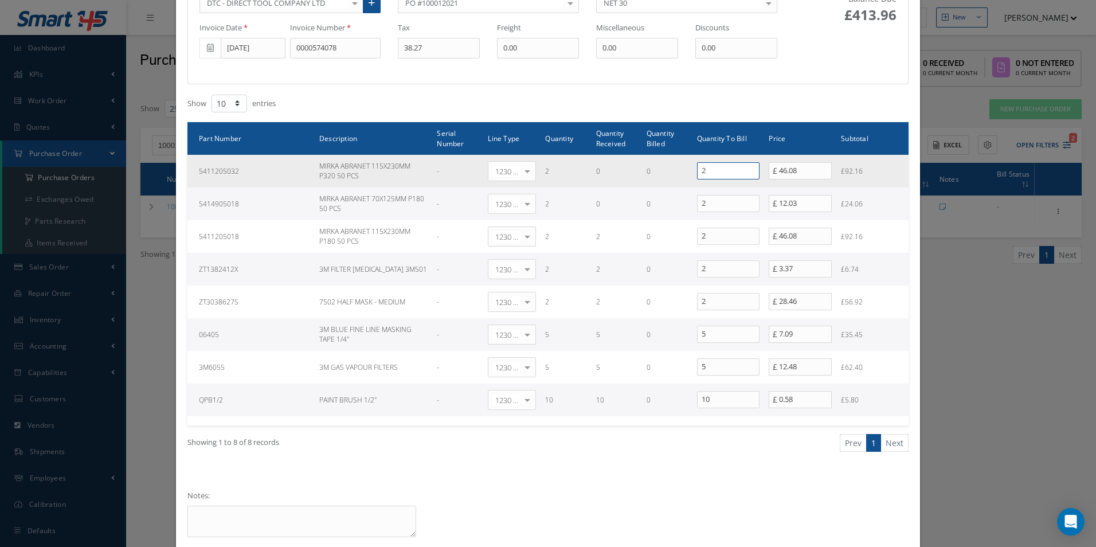
drag, startPoint x: 679, startPoint y: 169, endPoint x: 669, endPoint y: 169, distance: 10.3
click at [673, 169] on tr "5411205032 MIRKA ABRANET 115X230MM P320 50 PCS - 1230 | Inventory - Misc. Works…" at bounding box center [547, 171] width 721 height 33
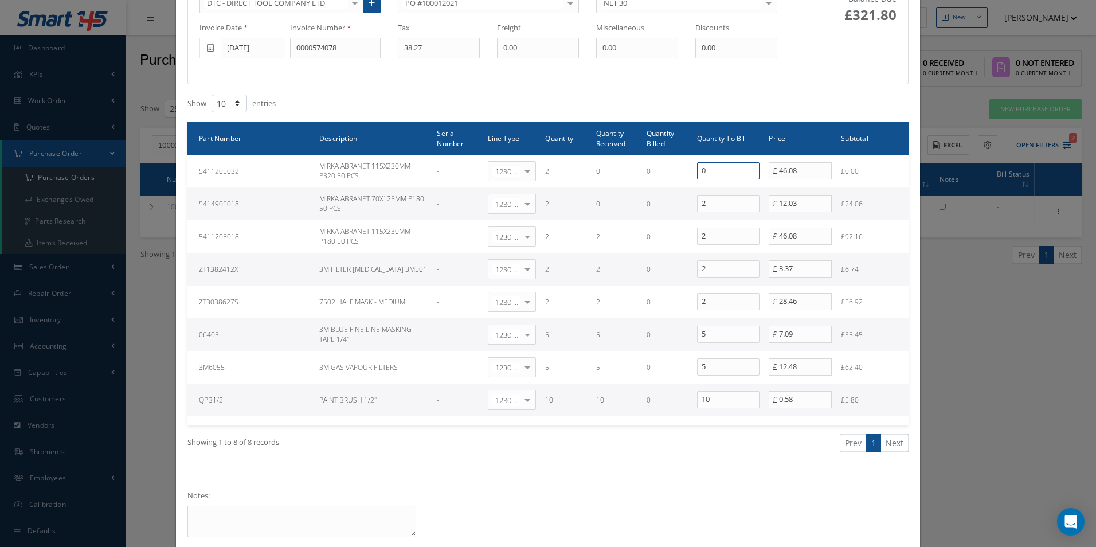
type input "0"
drag, startPoint x: 704, startPoint y: 201, endPoint x: 641, endPoint y: 202, distance: 63.1
click at [641, 202] on tr "5414905018 MIRKA ABRANET 70X125MM P180 50 PCS - 1230 | Inventory - Misc. Worksh…" at bounding box center [547, 203] width 721 height 33
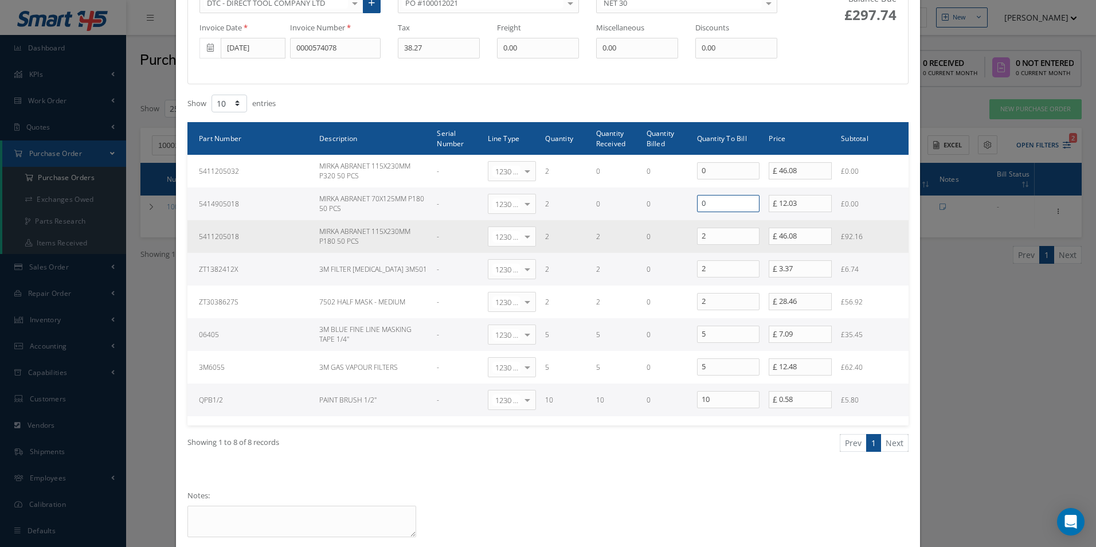
type input "0"
drag, startPoint x: 800, startPoint y: 233, endPoint x: 733, endPoint y: 235, distance: 67.7
click at [733, 235] on tr "5411205018 MIRKA ABRANET 115X230MM P180 50 PCS - 1230 | Inventory - Misc. Works…" at bounding box center [547, 236] width 721 height 33
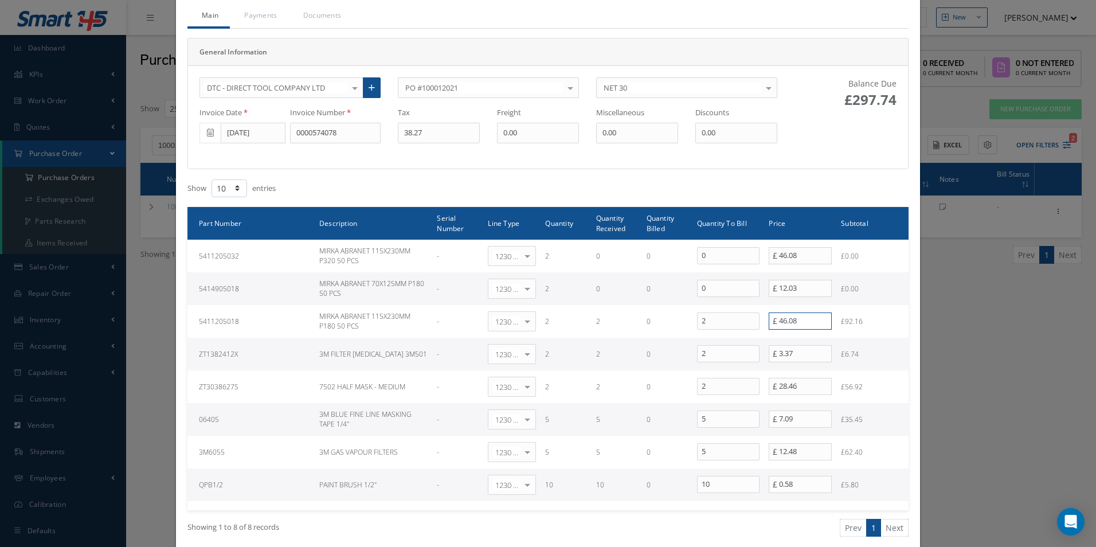
scroll to position [0, 0]
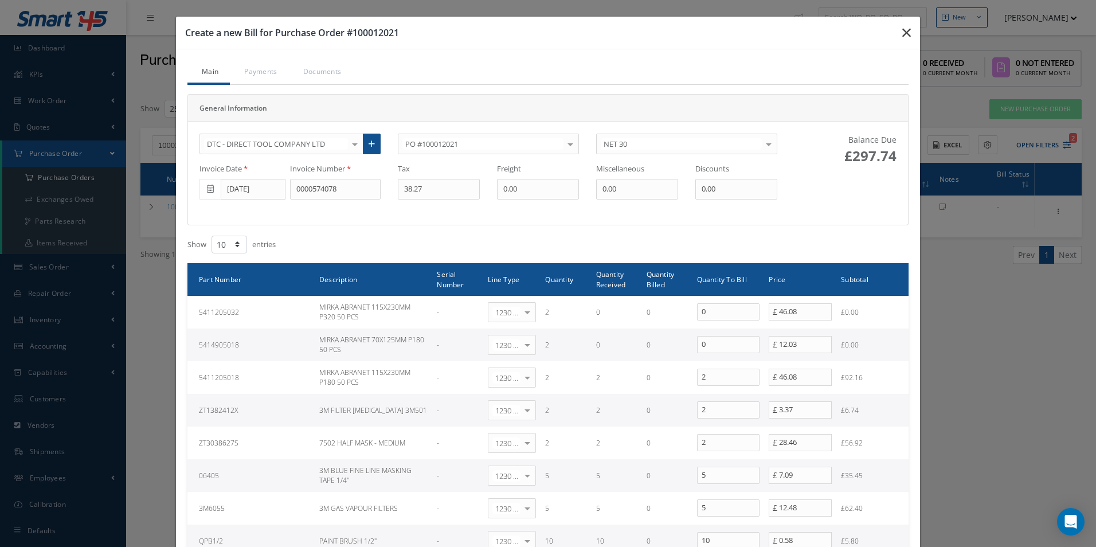
click at [904, 35] on icon "button" at bounding box center [906, 33] width 9 height 14
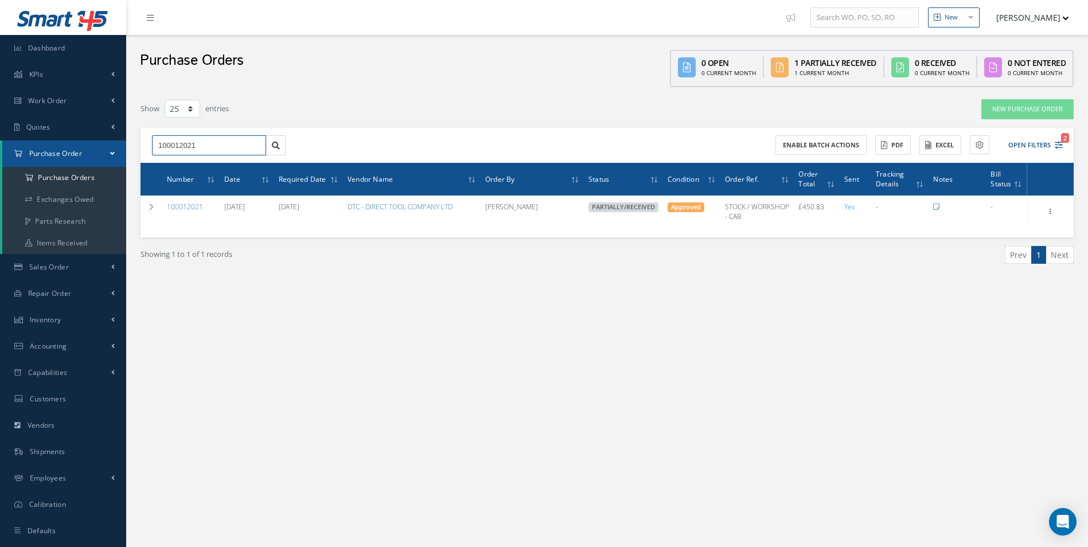
click at [193, 147] on input "100012021" at bounding box center [209, 145] width 114 height 21
type input "100012011"
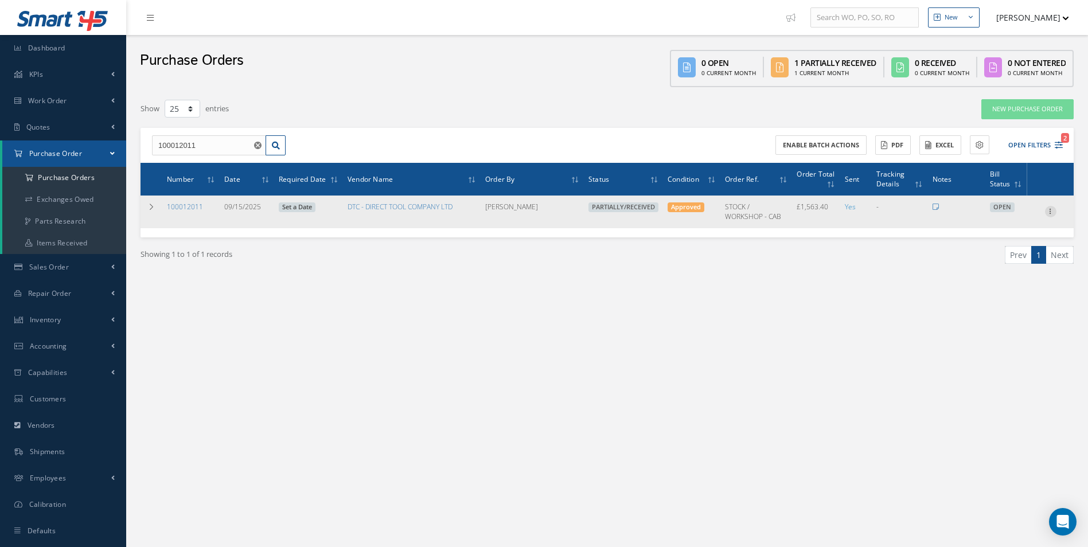
click at [1047, 210] on icon at bounding box center [1050, 210] width 11 height 9
click at [1012, 261] on link "Create Bill" at bounding box center [997, 263] width 91 height 15
type input "260.57"
type input "0.00"
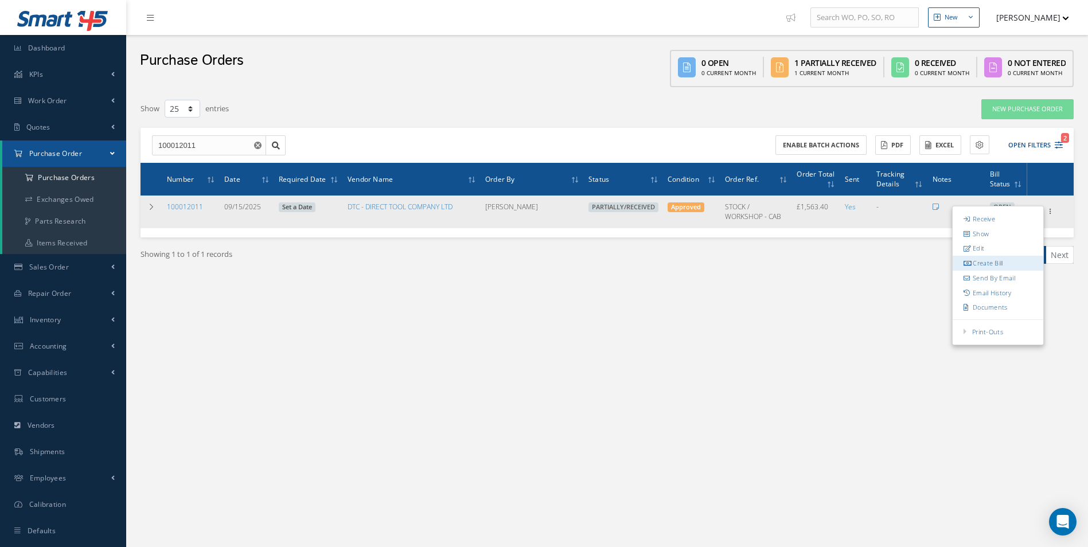
type input "0.00"
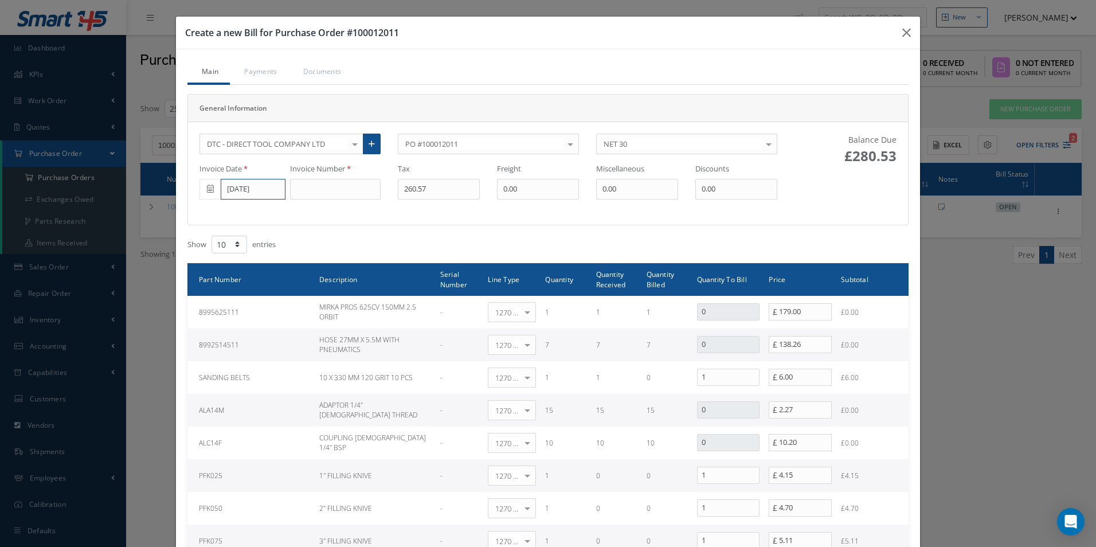
click at [265, 194] on input "[DATE]" at bounding box center [253, 189] width 65 height 21
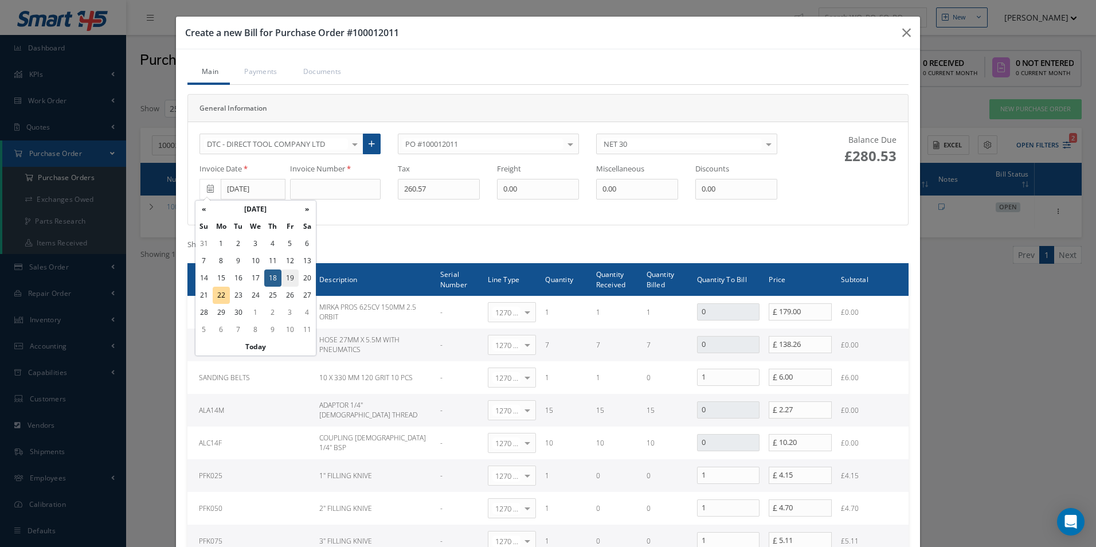
click at [292, 276] on td "19" at bounding box center [290, 277] width 17 height 17
type input "[DATE]"
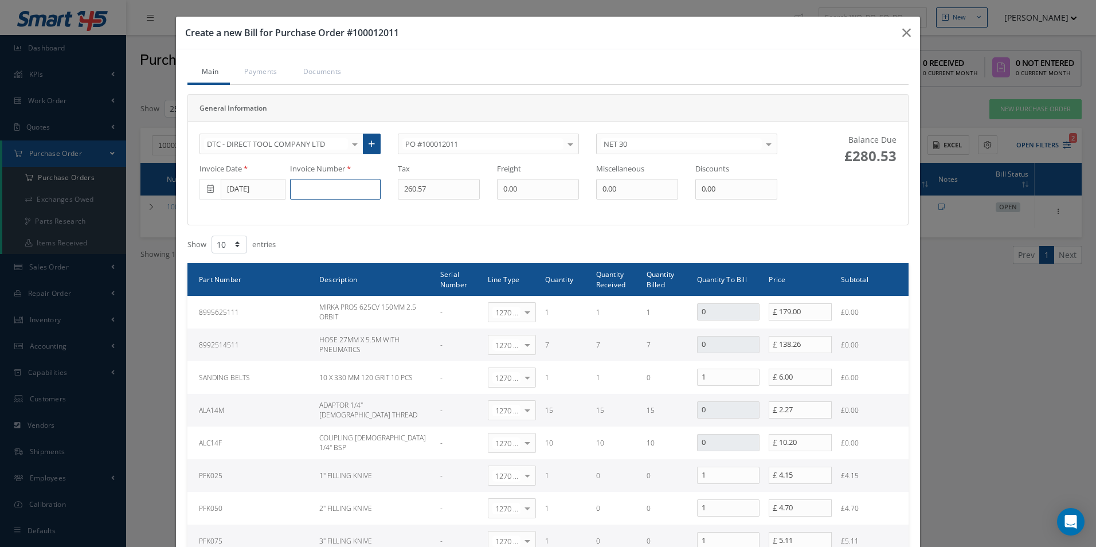
click at [324, 189] on input at bounding box center [335, 189] width 91 height 21
paste input "0000574137"
type input "0000574137"
type input "1.20"
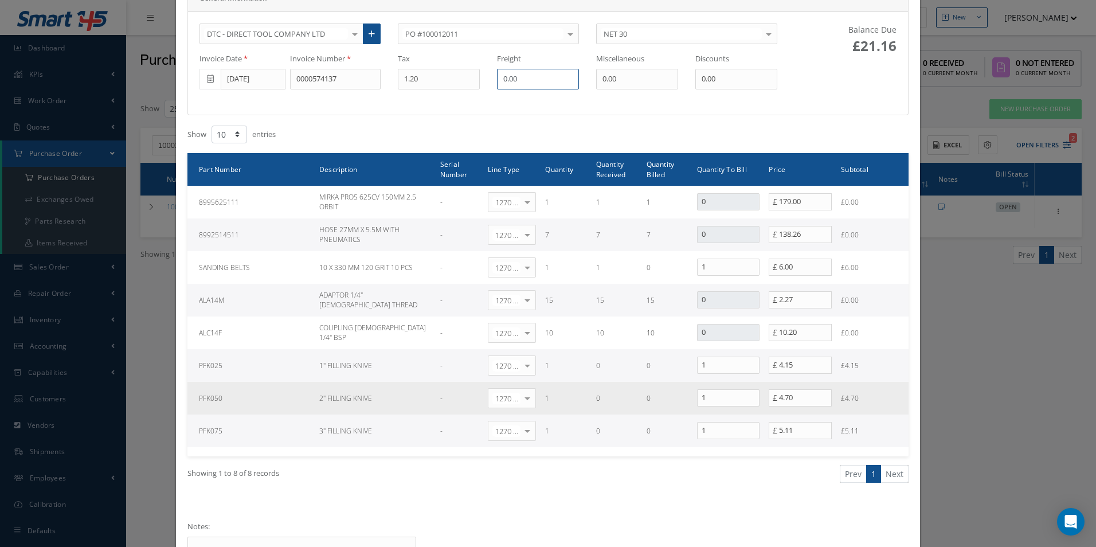
scroll to position [115, 0]
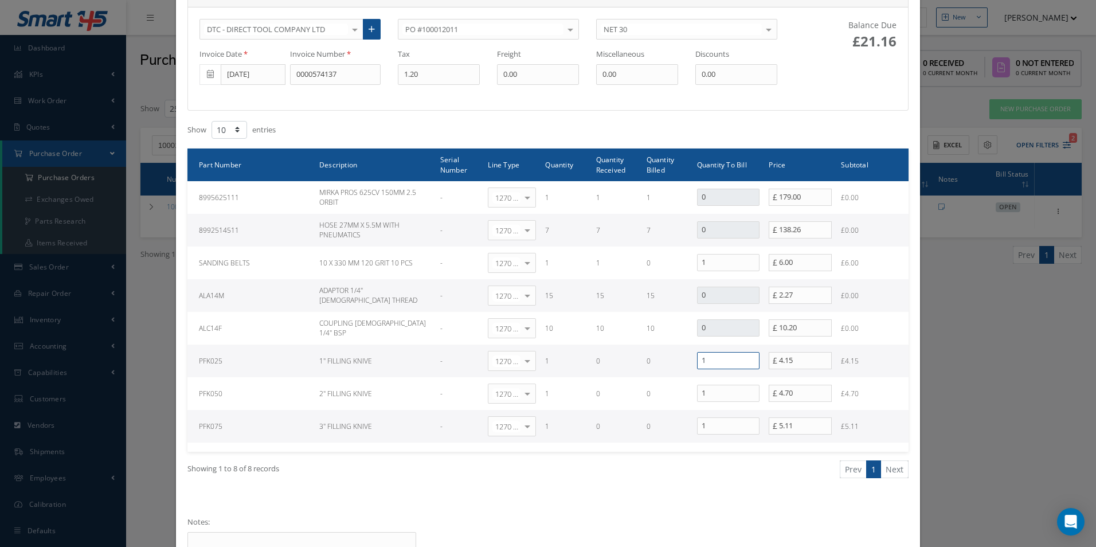
drag, startPoint x: 694, startPoint y: 362, endPoint x: 659, endPoint y: 364, distance: 35.0
click at [663, 363] on tr "PFK025 1" FILLING KNIVE - 1270 | Non-Inventory Item Select General Ledger 4032 …" at bounding box center [547, 361] width 721 height 33
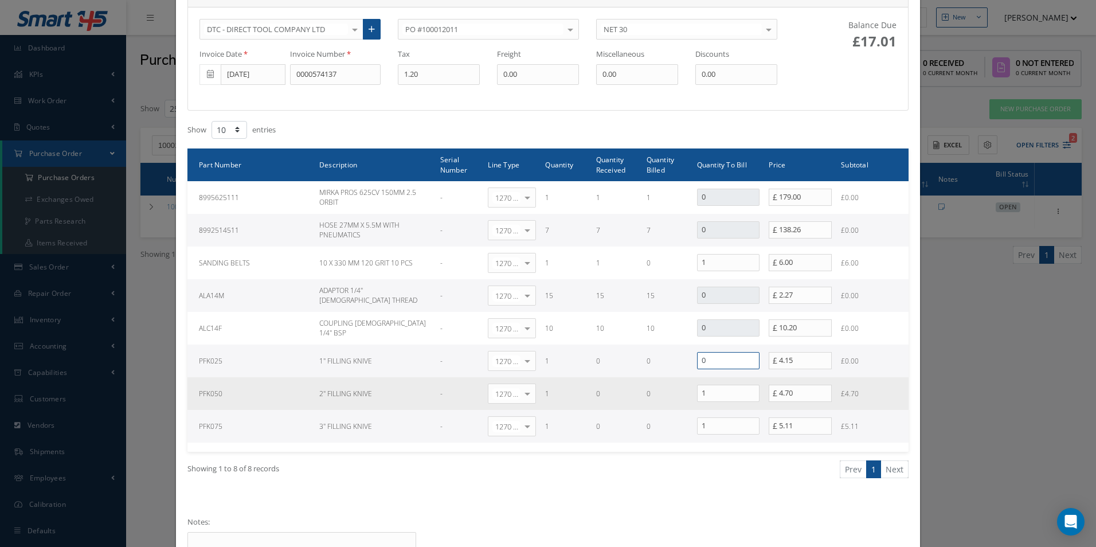
type input "0"
drag, startPoint x: 714, startPoint y: 393, endPoint x: 684, endPoint y: 396, distance: 30.5
click at [685, 396] on tr "PFK050 2" FILLING KNIVE - 1270 | Non-Inventory Item Select General Ledger 4032 …" at bounding box center [547, 393] width 721 height 33
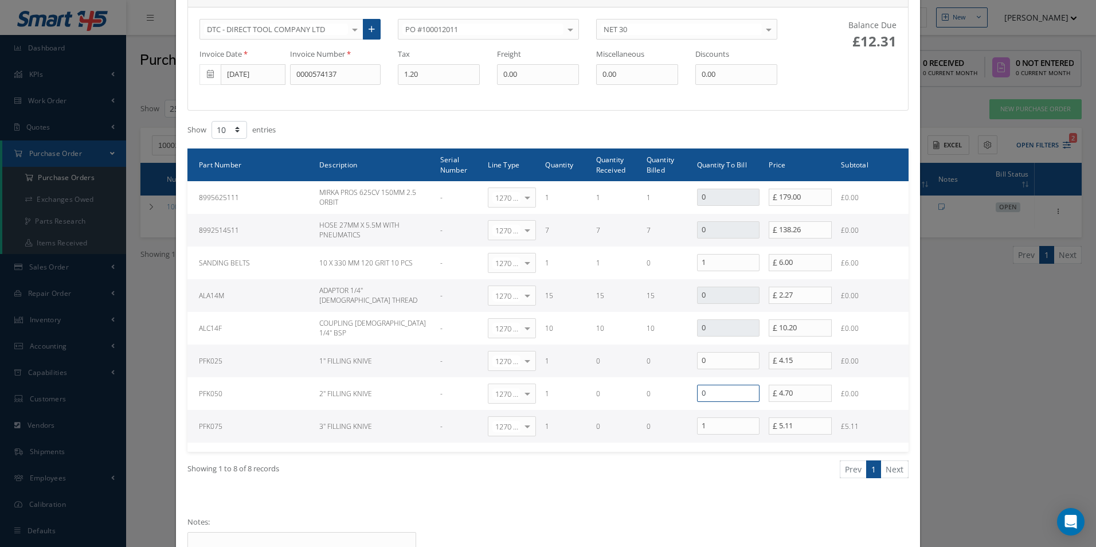
type input "0"
drag, startPoint x: 707, startPoint y: 423, endPoint x: 669, endPoint y: 426, distance: 38.6
click at [669, 426] on tr "PFK075 3" FILLING KNIVE - 1270 | Non-Inventory Item Select General Ledger 4032 …" at bounding box center [547, 426] width 721 height 33
type input "0"
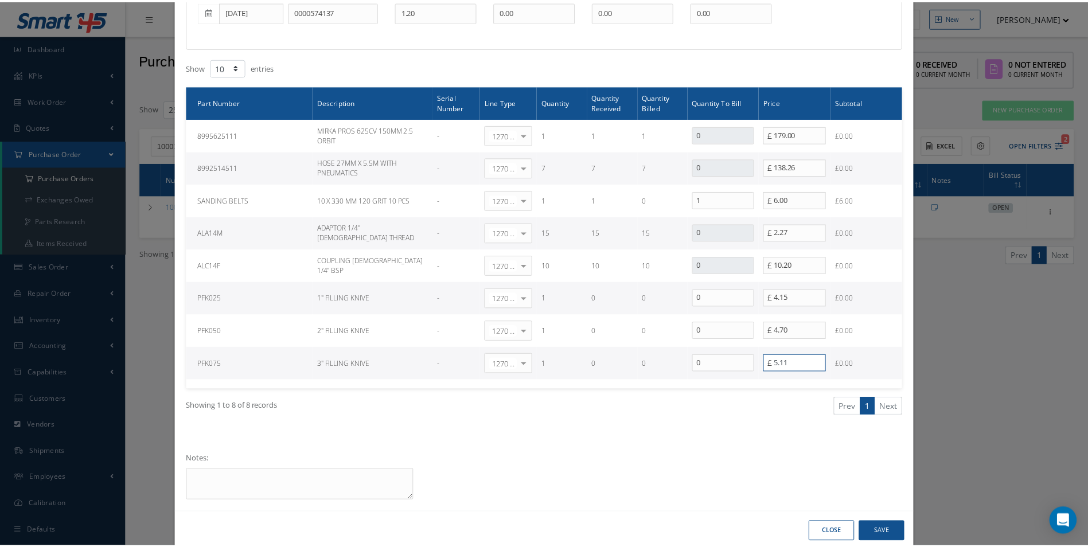
scroll to position [198, 0]
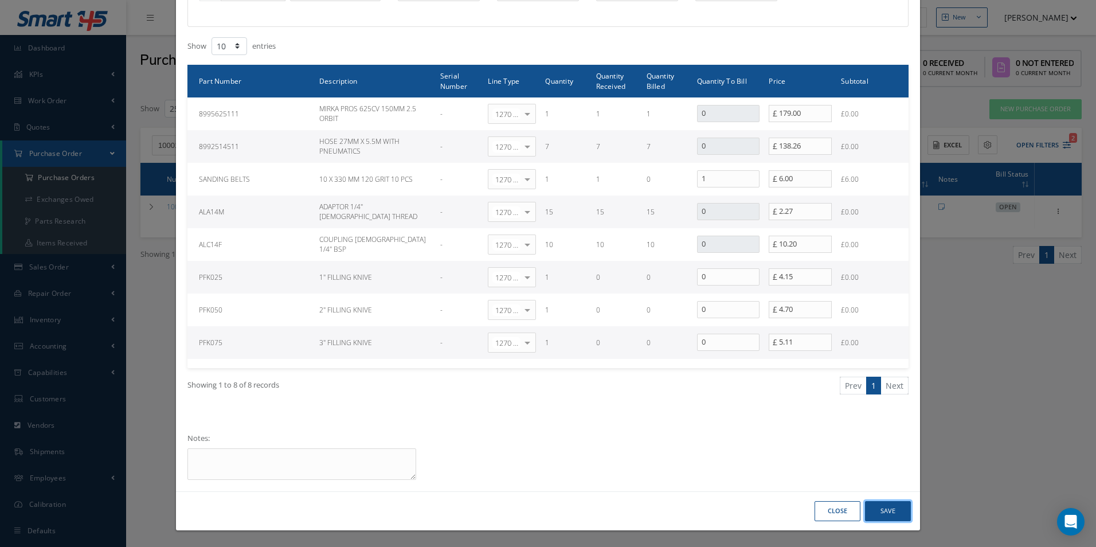
click at [887, 515] on button "Save" at bounding box center [888, 511] width 46 height 20
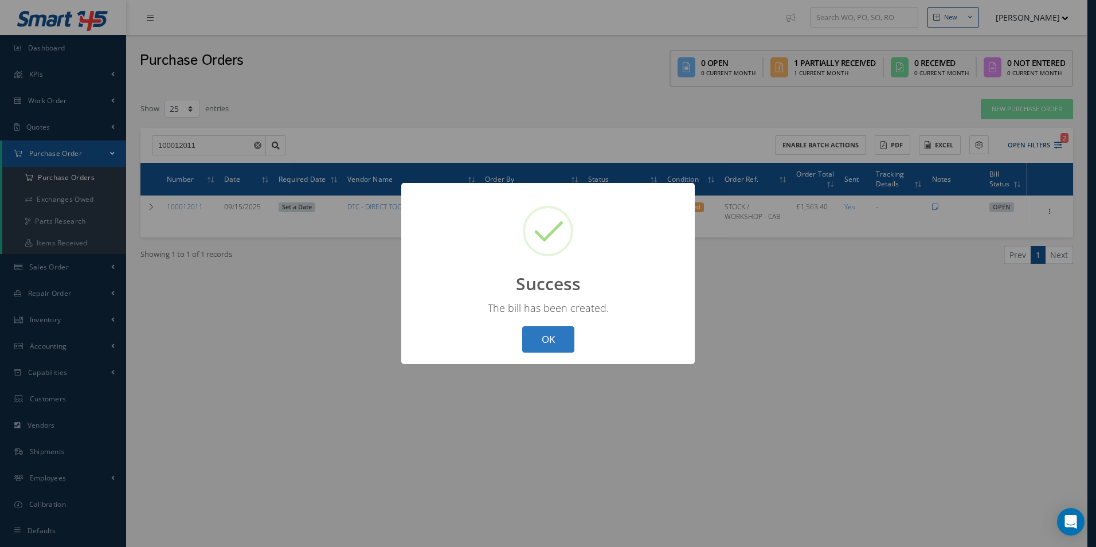
click at [552, 338] on button "OK" at bounding box center [548, 339] width 52 height 27
